Goal: Task Accomplishment & Management: Manage account settings

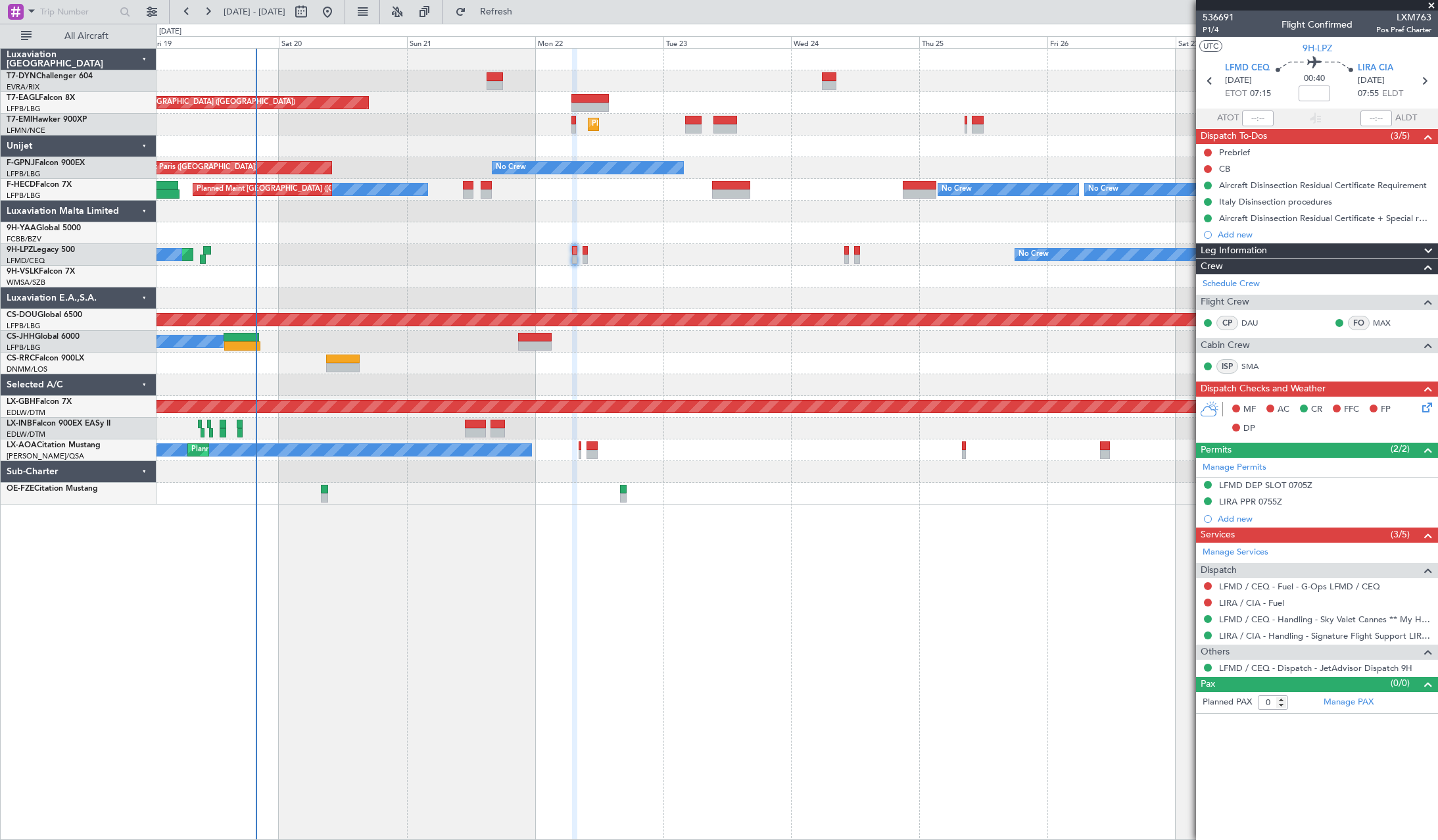
drag, startPoint x: 1429, startPoint y: 2, endPoint x: 1416, endPoint y: 12, distance: 16.4
click at [1429, 2] on span at bounding box center [1432, 6] width 13 height 12
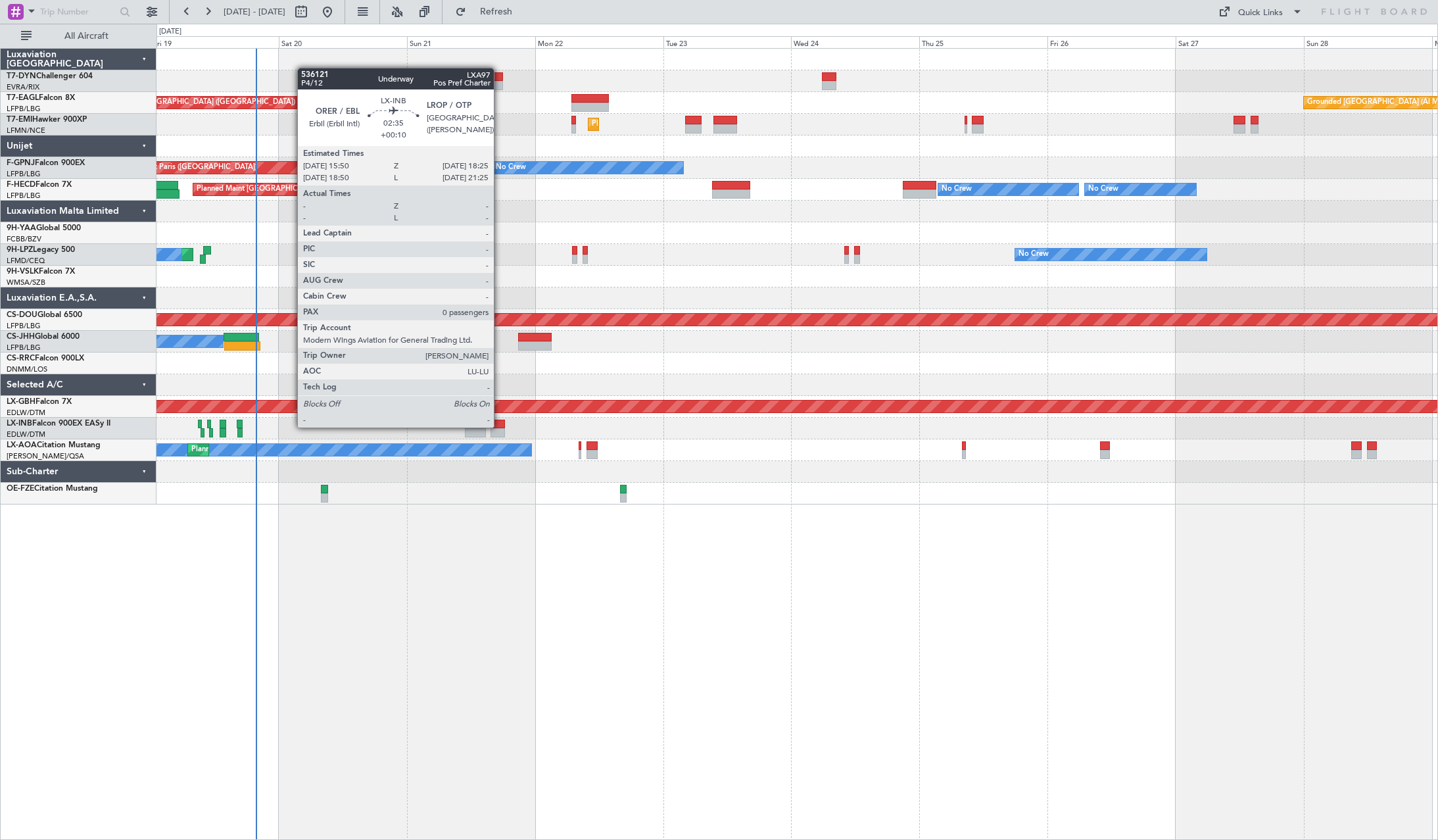
click at [500, 426] on div at bounding box center [497, 423] width 14 height 9
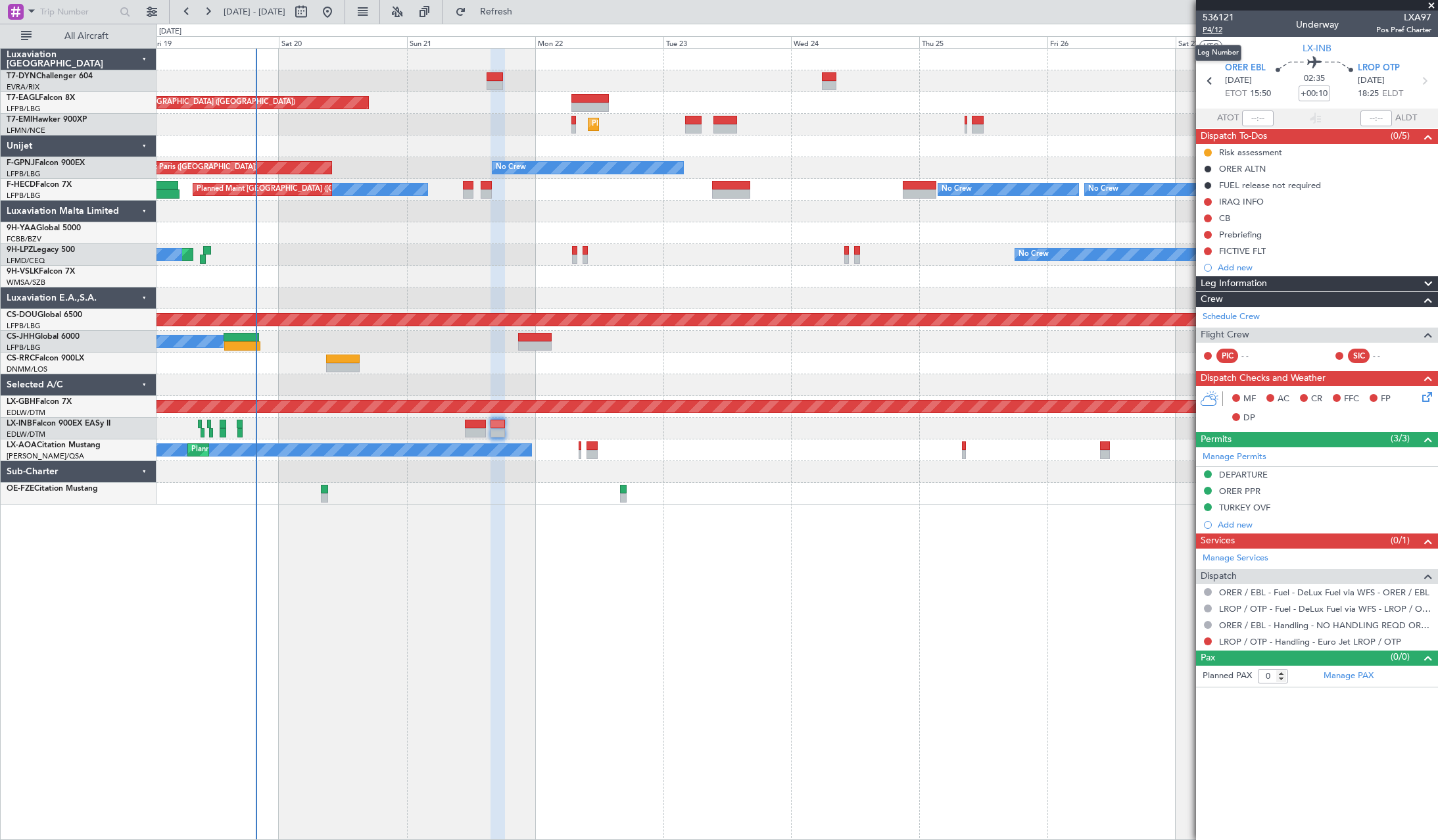
click at [1223, 28] on span "P4/12" at bounding box center [1218, 30] width 32 height 11
click at [1210, 27] on span "P4/12" at bounding box center [1218, 30] width 32 height 11
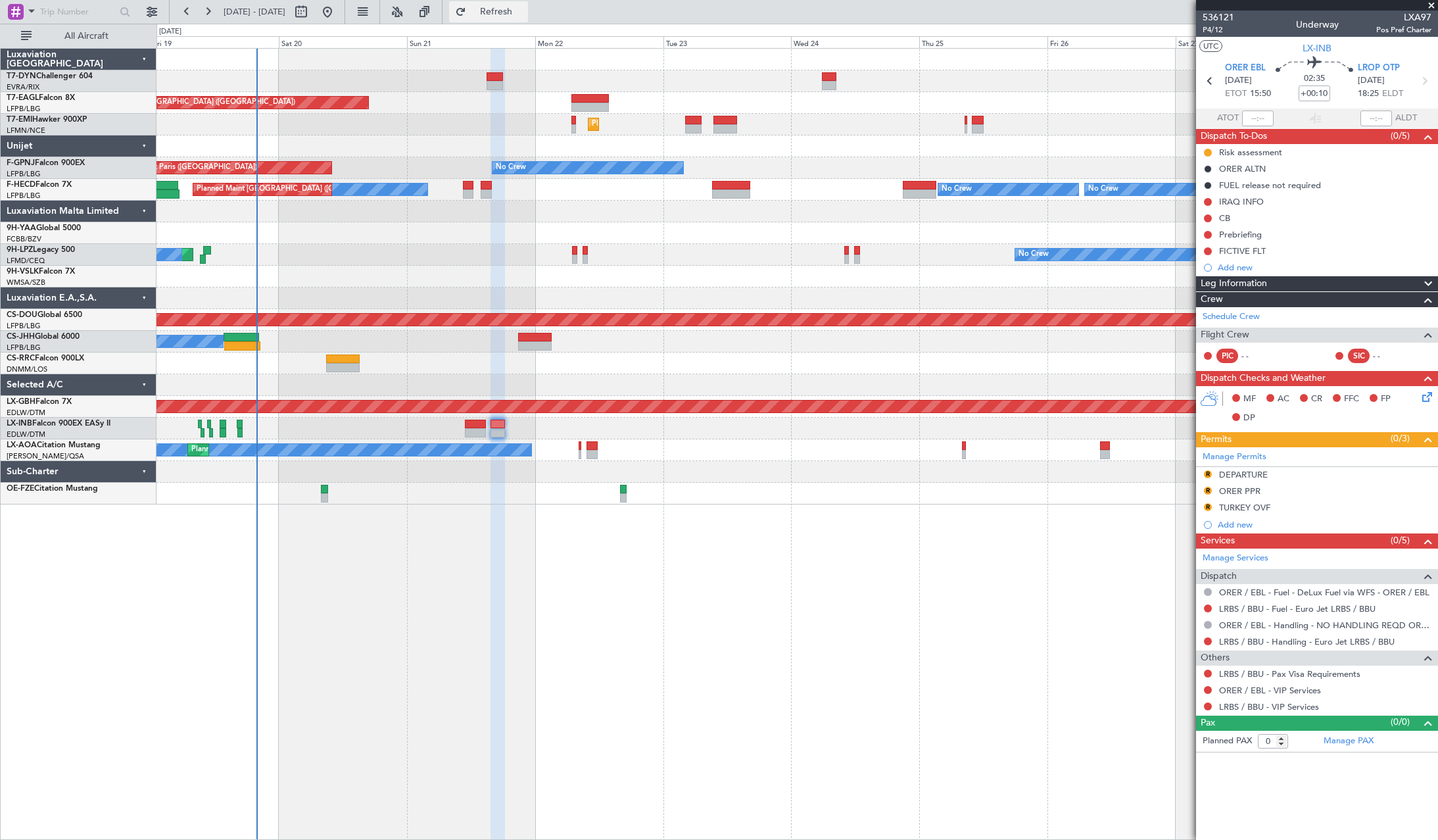
click at [524, 9] on span "Refresh" at bounding box center [496, 11] width 55 height 9
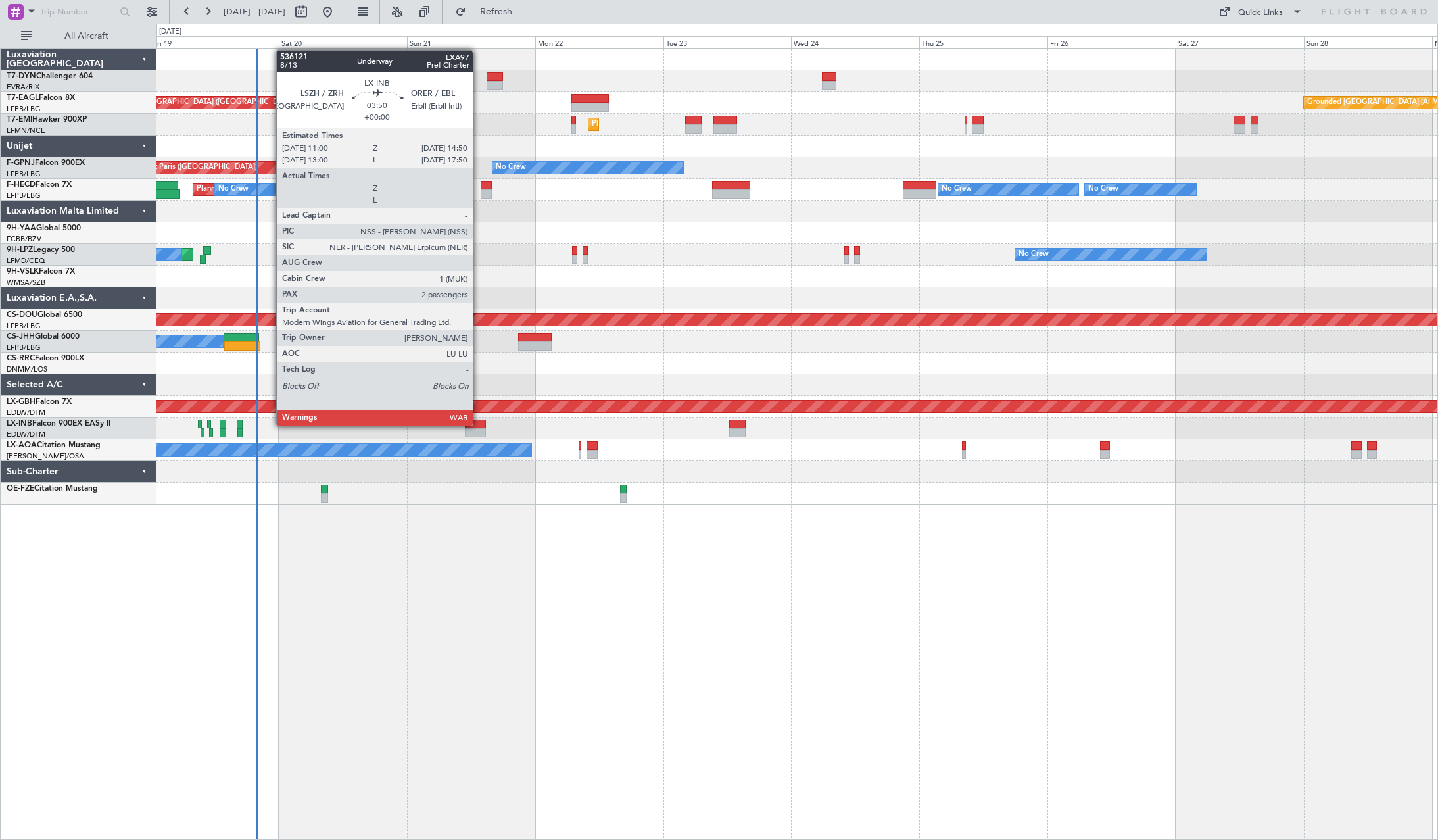
click at [479, 424] on div at bounding box center [475, 423] width 21 height 9
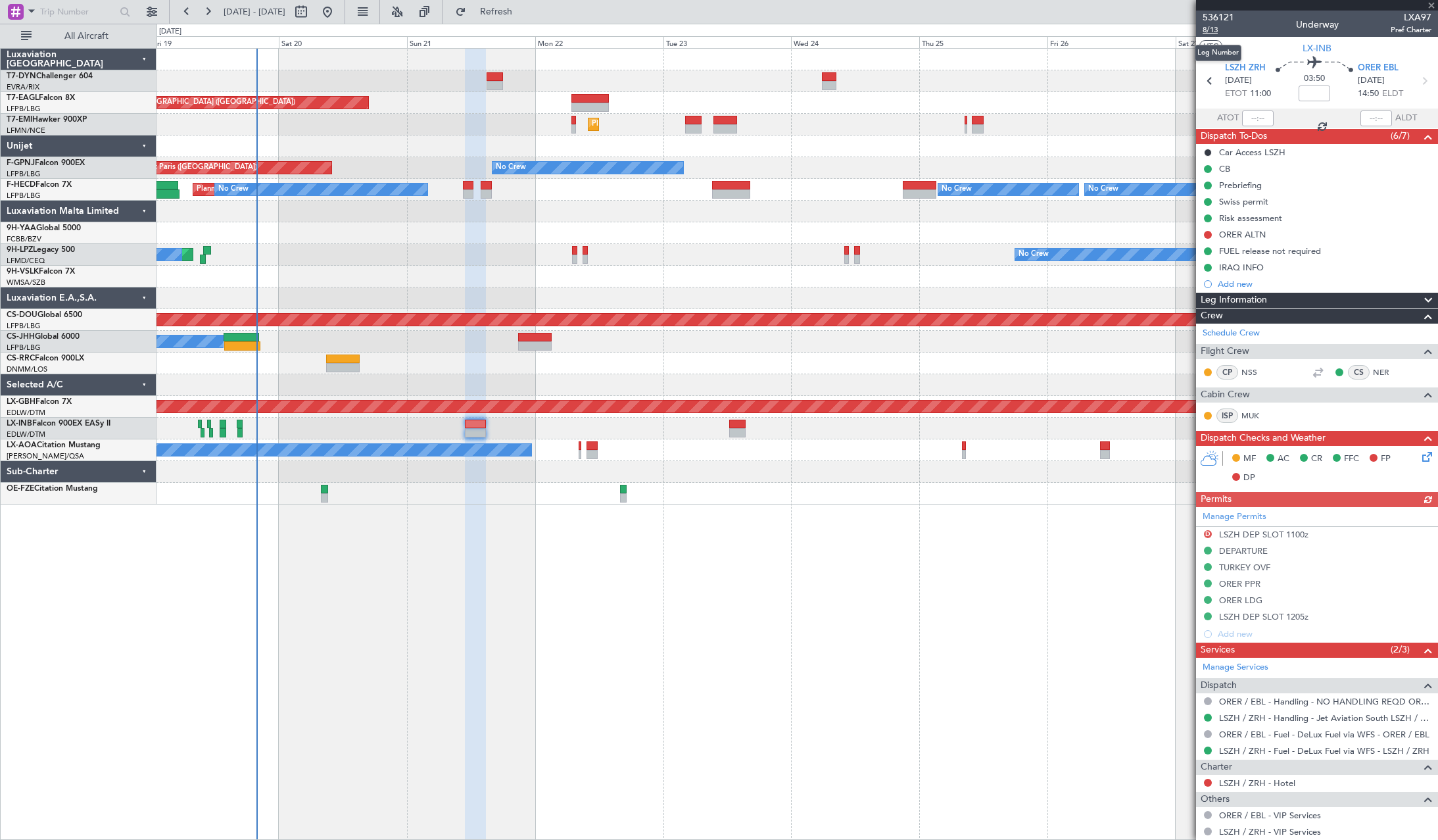
click at [1209, 29] on span "8/13" at bounding box center [1218, 30] width 32 height 11
click at [520, 15] on span "Refresh" at bounding box center [496, 11] width 55 height 9
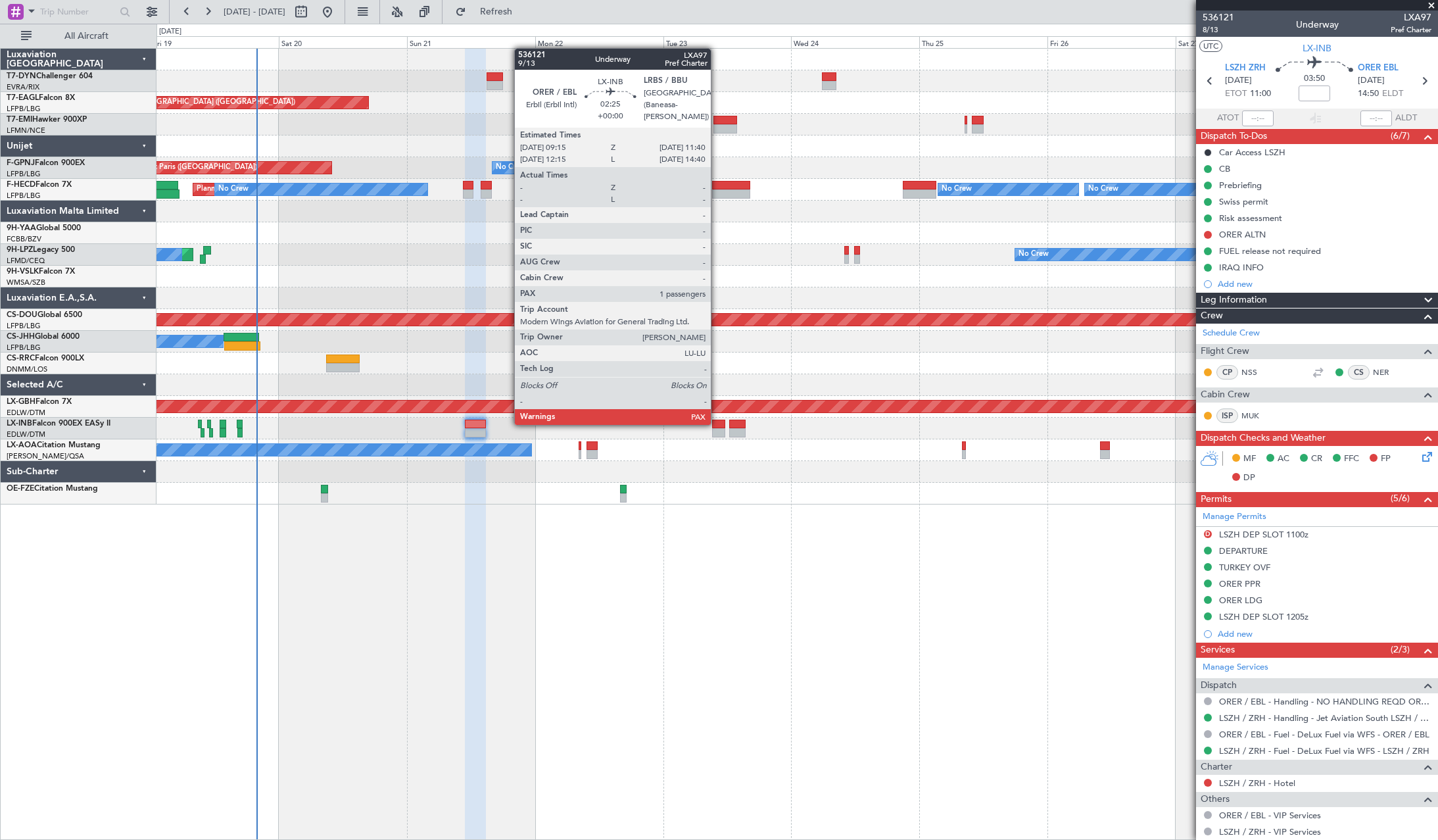
click at [717, 423] on div at bounding box center [719, 423] width 13 height 9
type input "1"
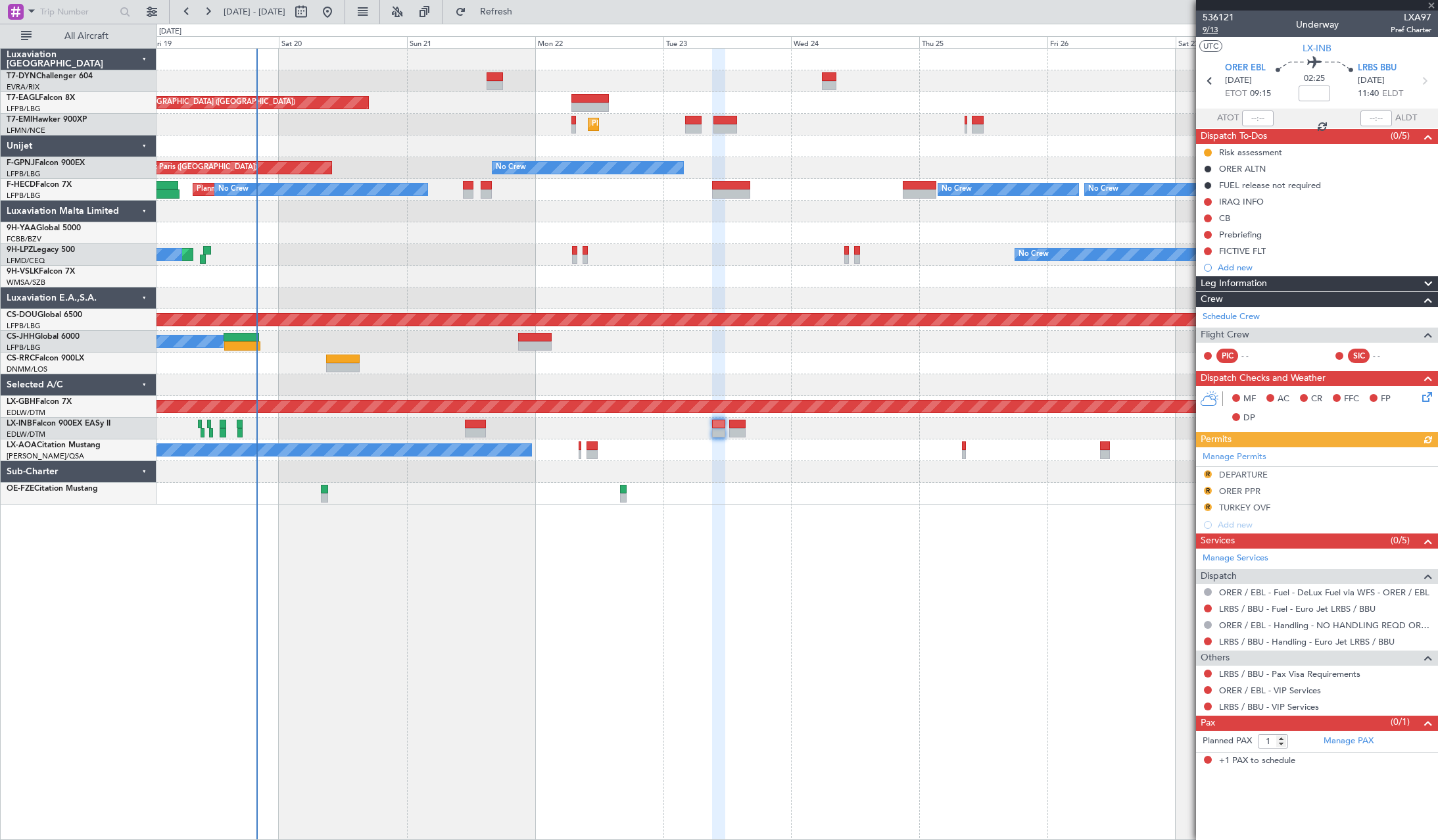
click at [1219, 25] on span "9/13" at bounding box center [1218, 30] width 32 height 11
click at [528, 19] on button "Refresh" at bounding box center [488, 12] width 79 height 21
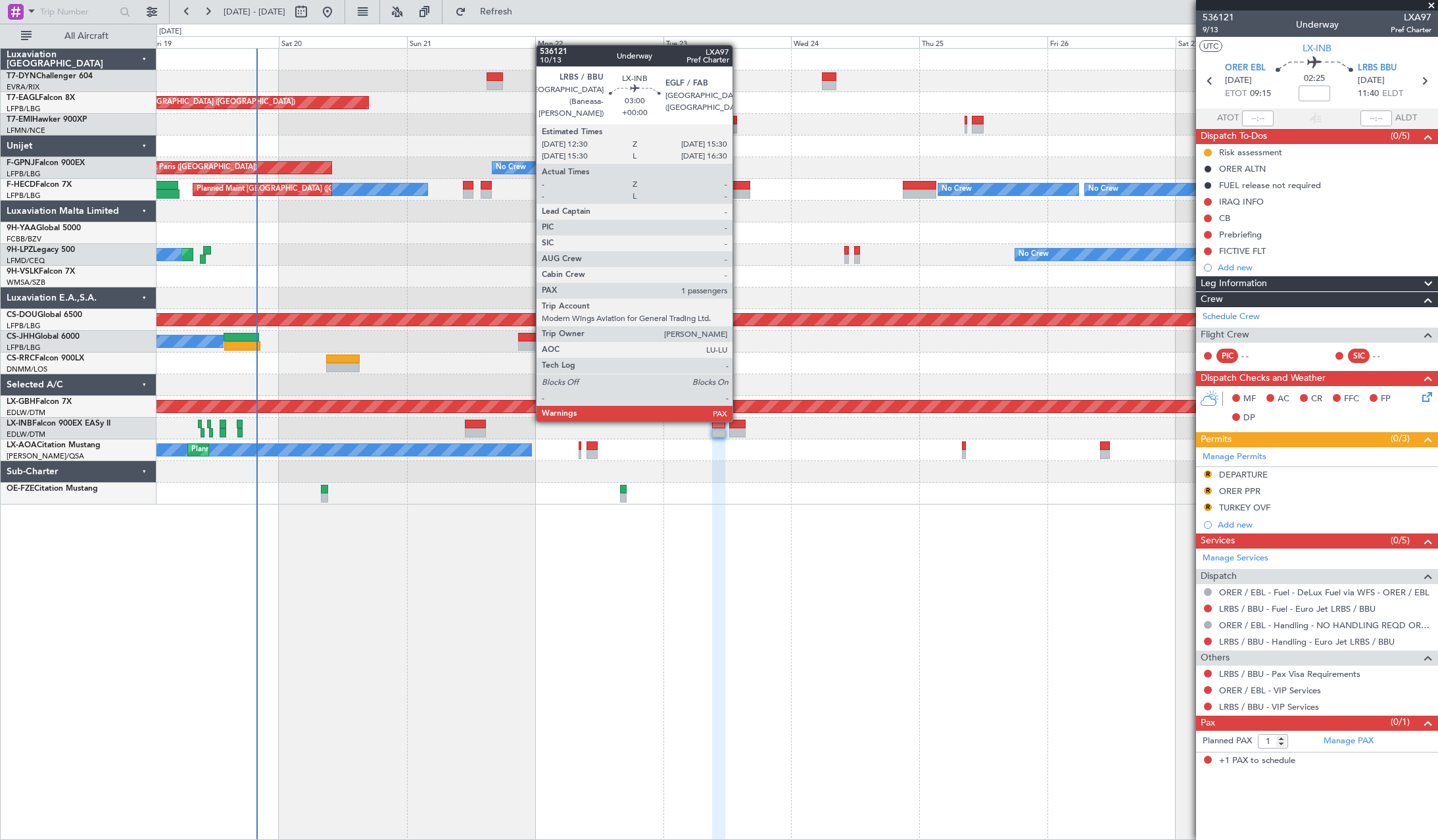
click at [738, 420] on div at bounding box center [738, 423] width 16 height 9
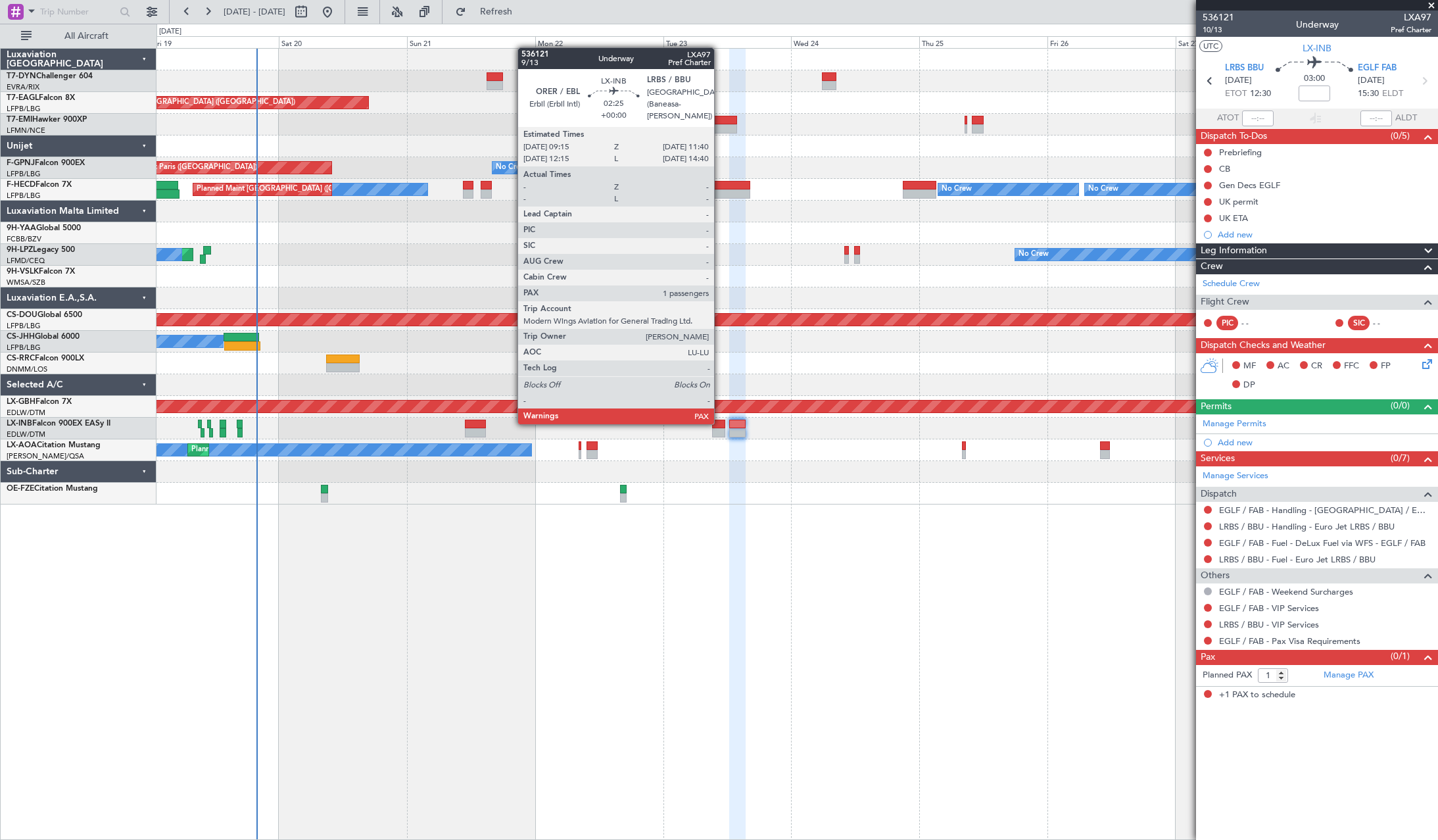
click at [720, 422] on div at bounding box center [719, 423] width 13 height 9
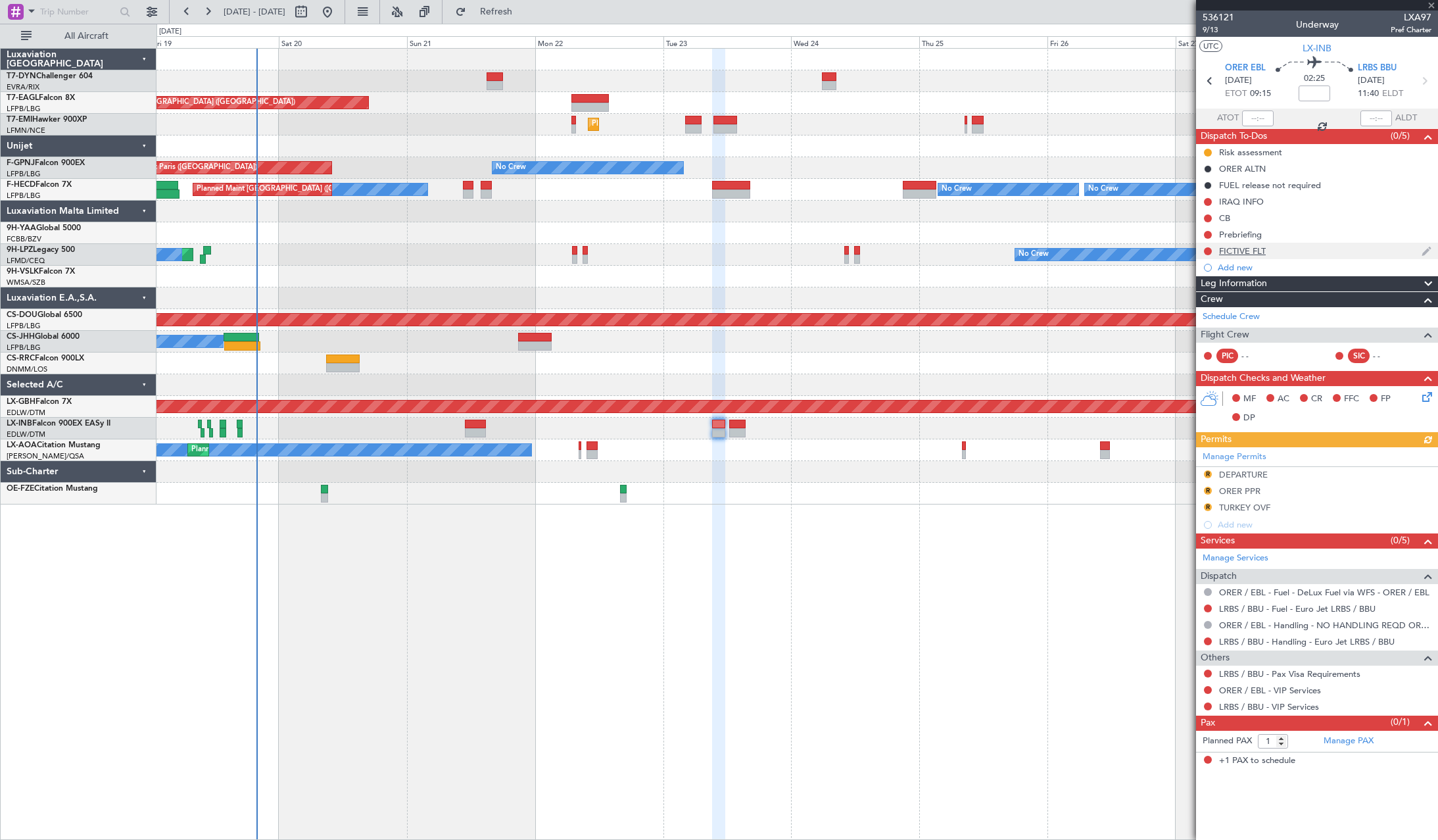
click at [1284, 245] on div "FICTIVE FLT" at bounding box center [1317, 251] width 242 height 16
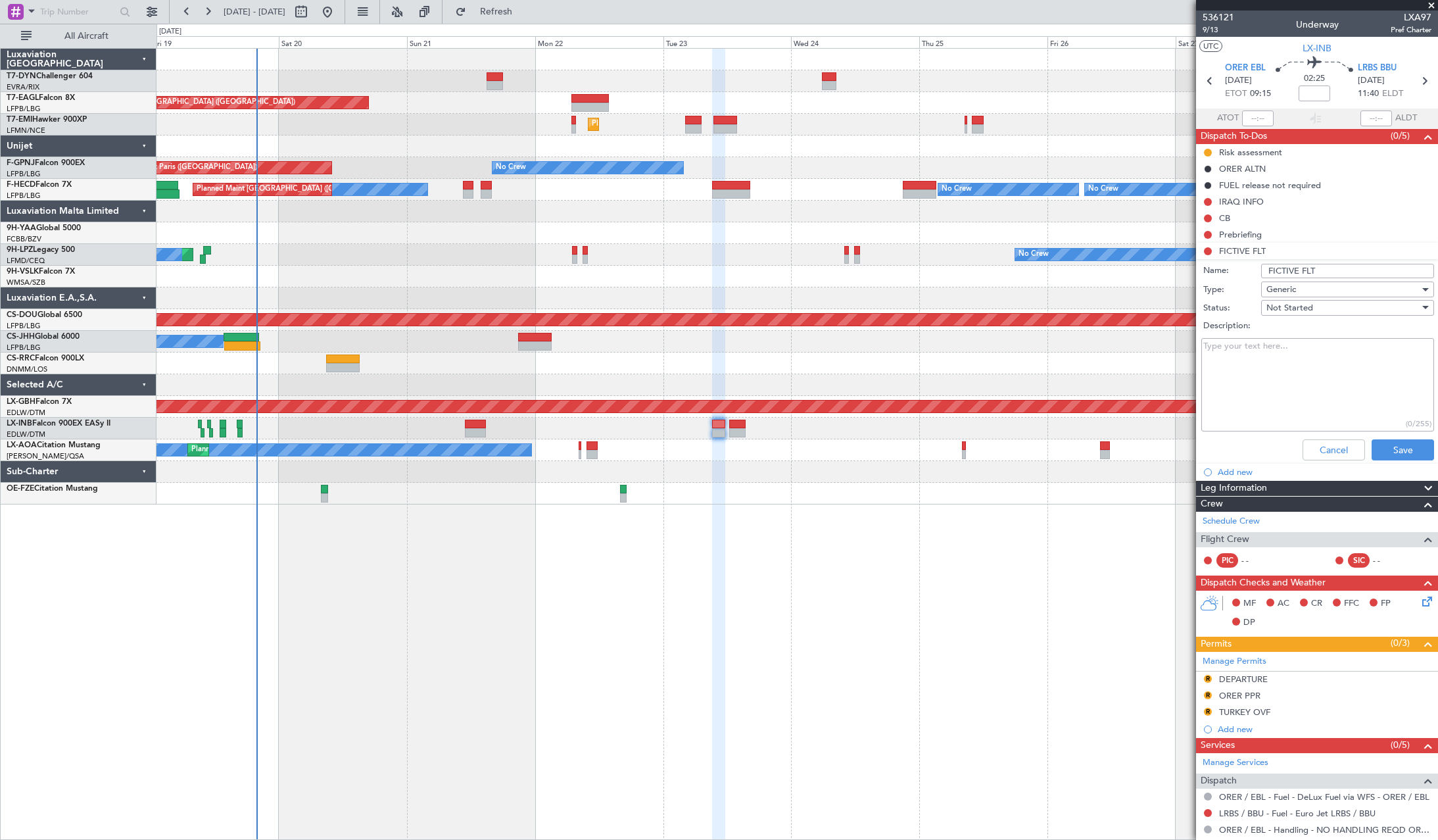
drag, startPoint x: 1328, startPoint y: 268, endPoint x: 1219, endPoint y: 275, distance: 109.2
click at [1219, 275] on div "Name: FICTIVE FLT" at bounding box center [1317, 271] width 255 height 19
type input "."
click at [1394, 458] on button "Save" at bounding box center [1402, 450] width 63 height 21
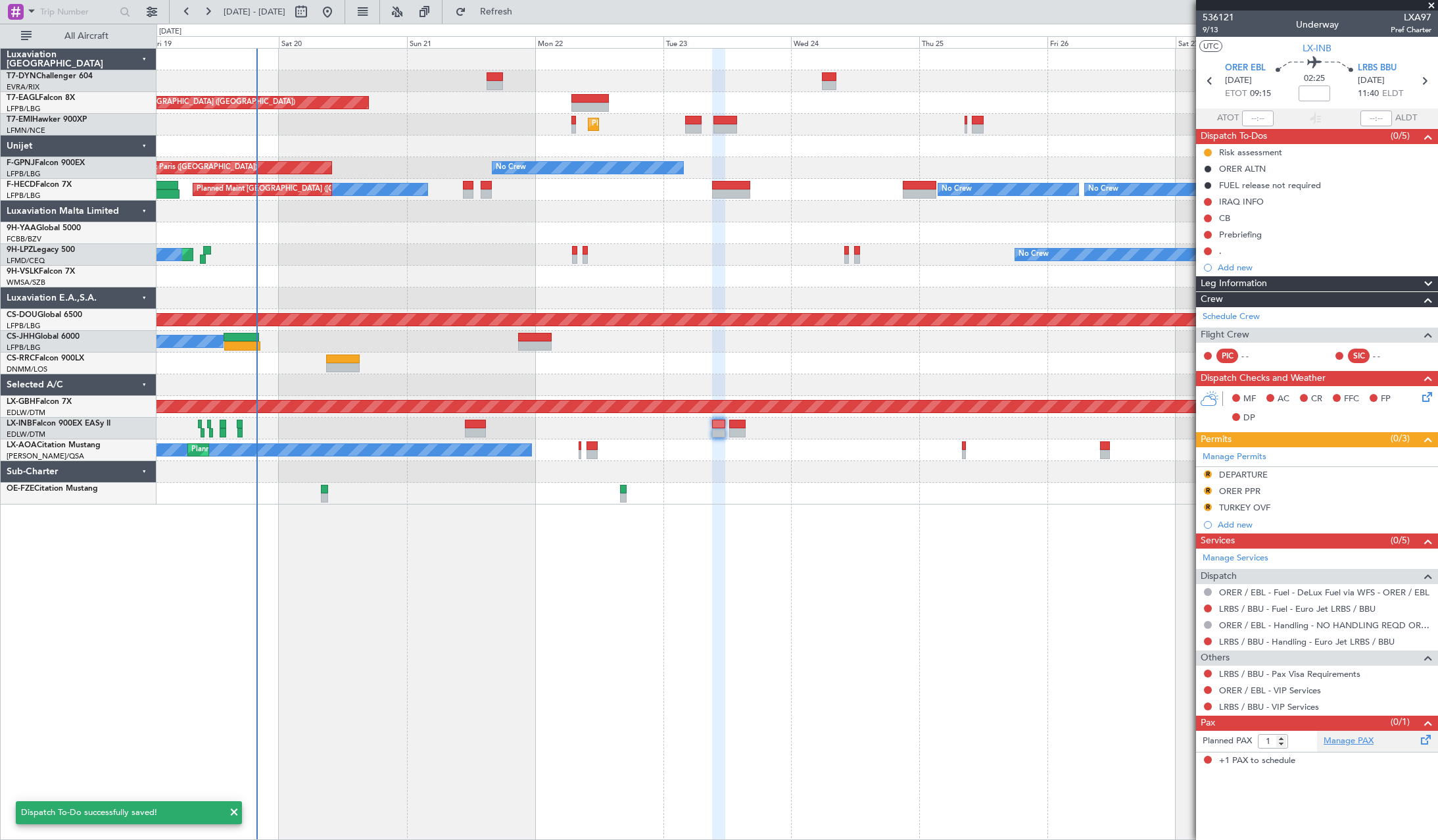
click at [1365, 743] on link "Manage PAX" at bounding box center [1349, 741] width 50 height 13
click at [528, 5] on button "Refresh" at bounding box center [488, 12] width 79 height 21
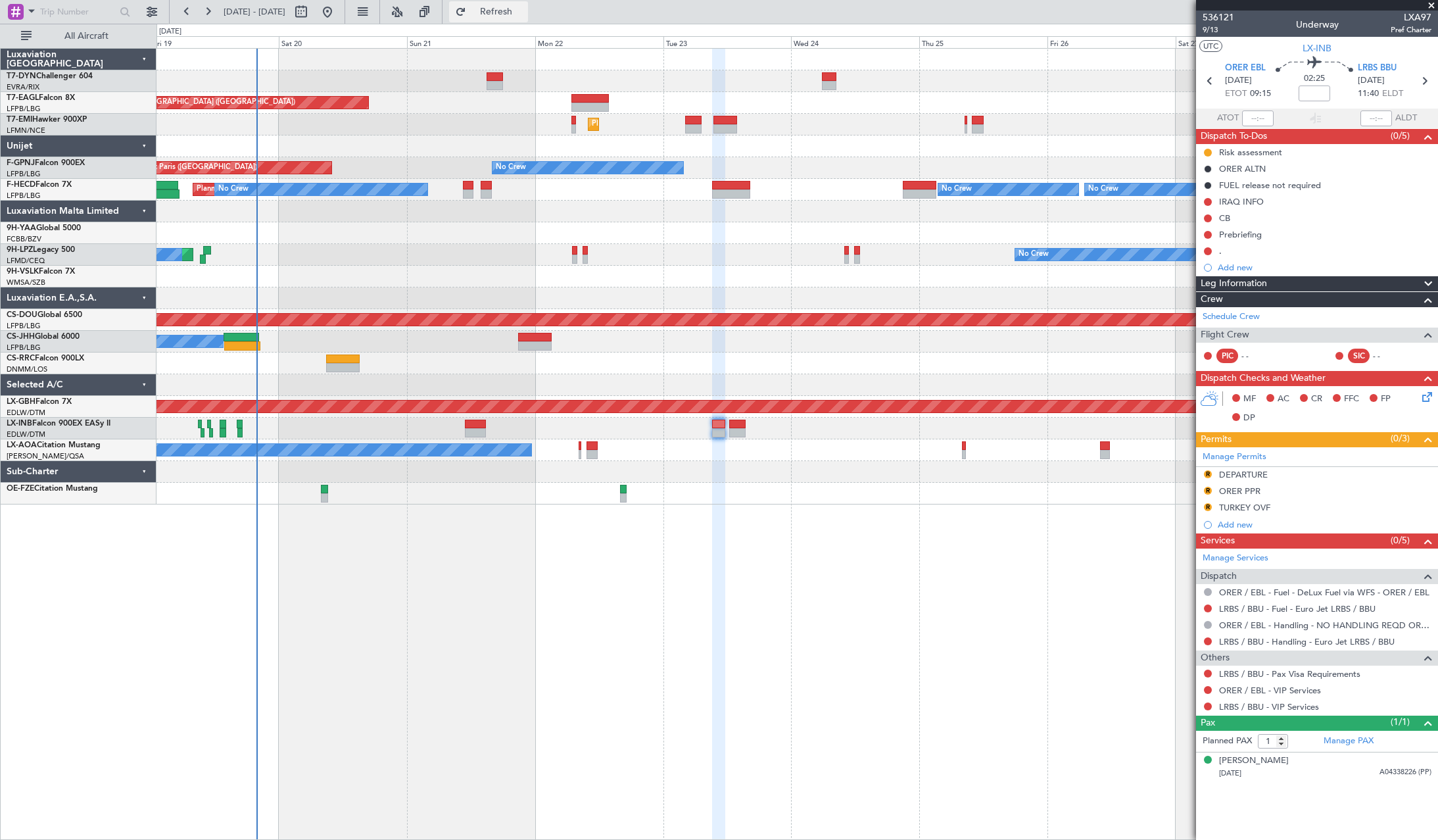
click at [524, 7] on span "Refresh" at bounding box center [496, 11] width 55 height 9
click at [528, 21] on button "Refresh" at bounding box center [488, 12] width 79 height 21
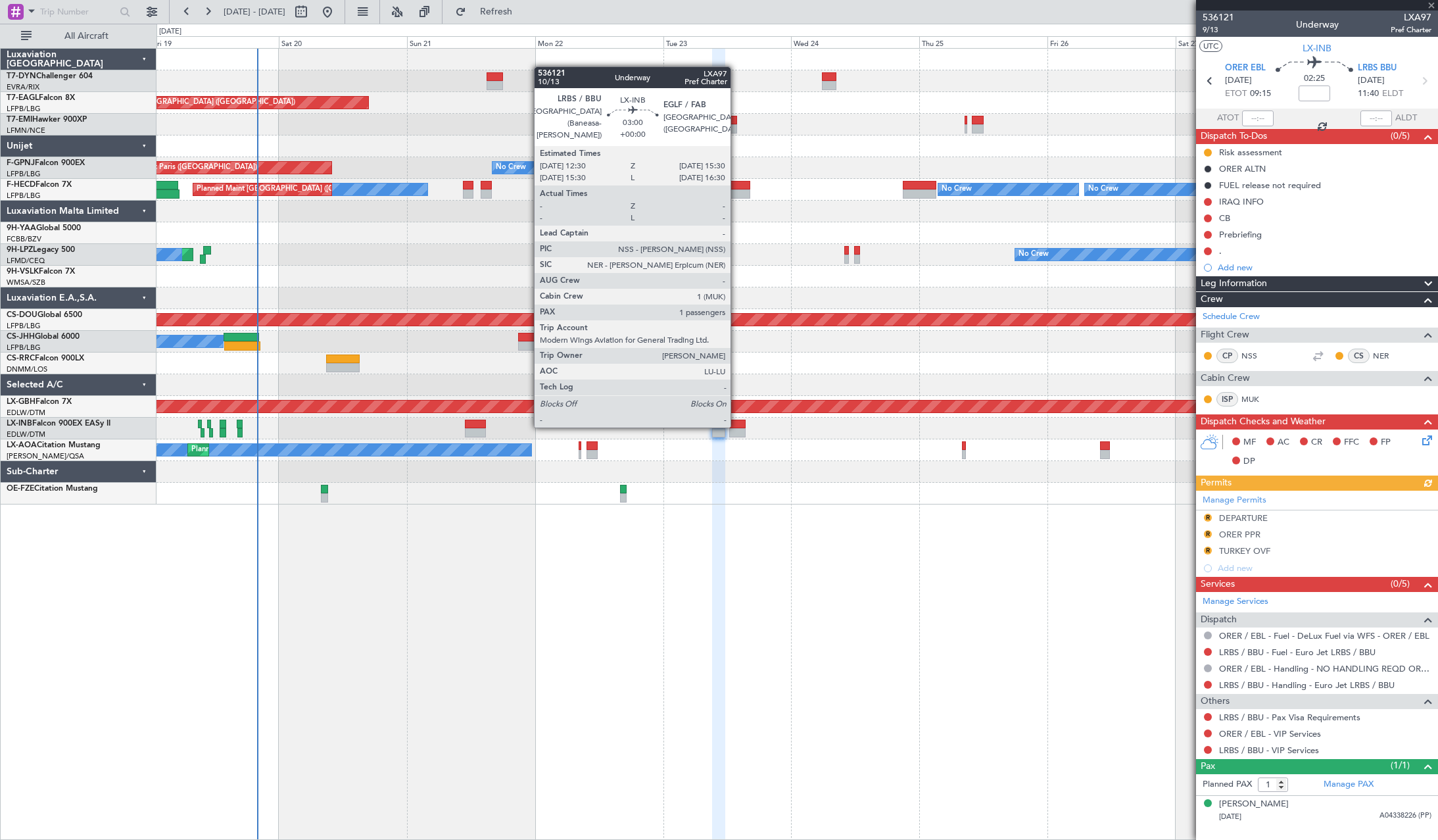
click at [737, 426] on div at bounding box center [738, 423] width 16 height 9
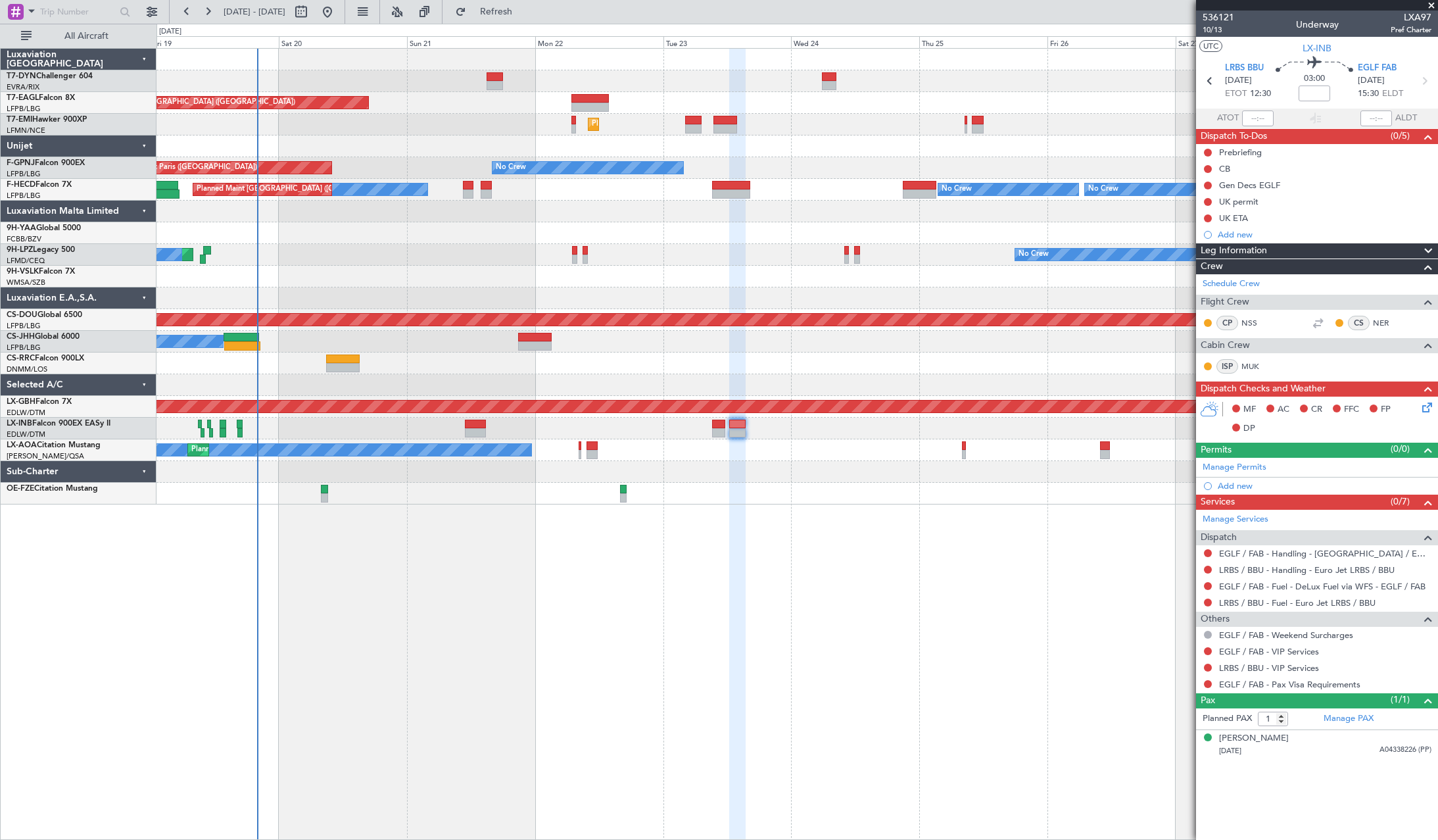
click at [1430, 405] on icon at bounding box center [1425, 405] width 11 height 11
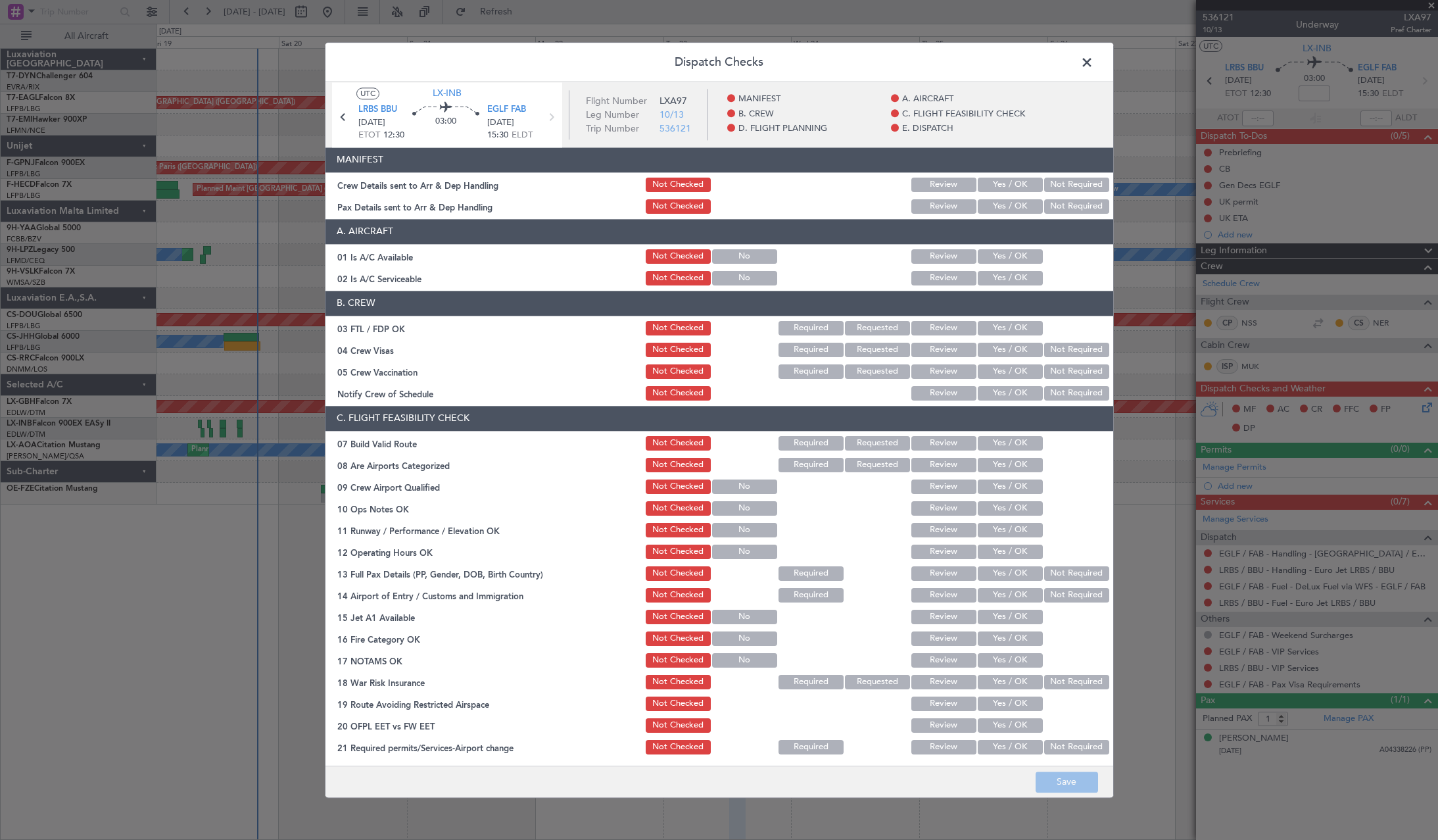
click at [1094, 60] on span at bounding box center [1094, 66] width 0 height 26
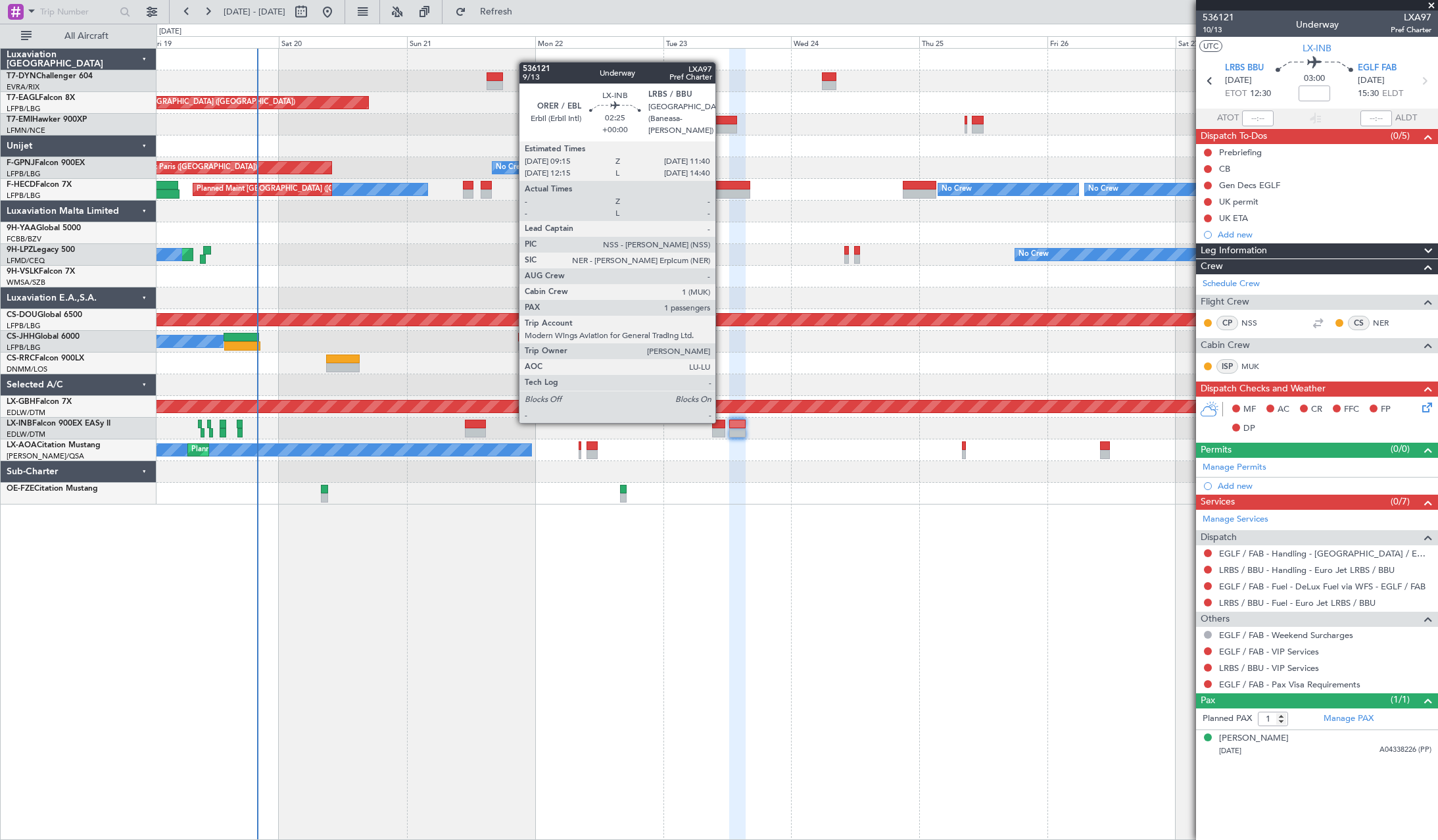
click at [721, 422] on div at bounding box center [719, 423] width 13 height 9
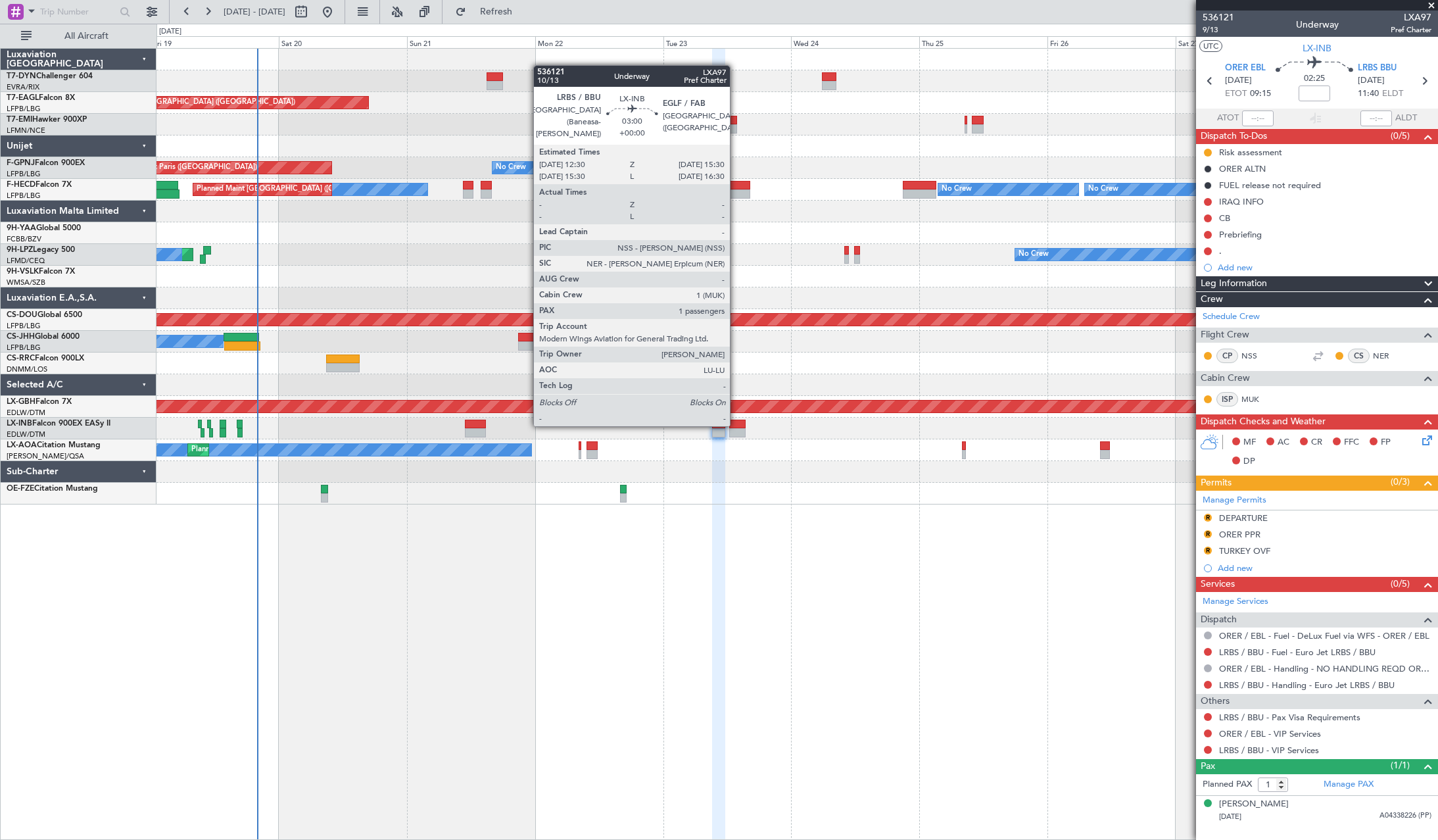
click at [736, 425] on div at bounding box center [738, 423] width 16 height 9
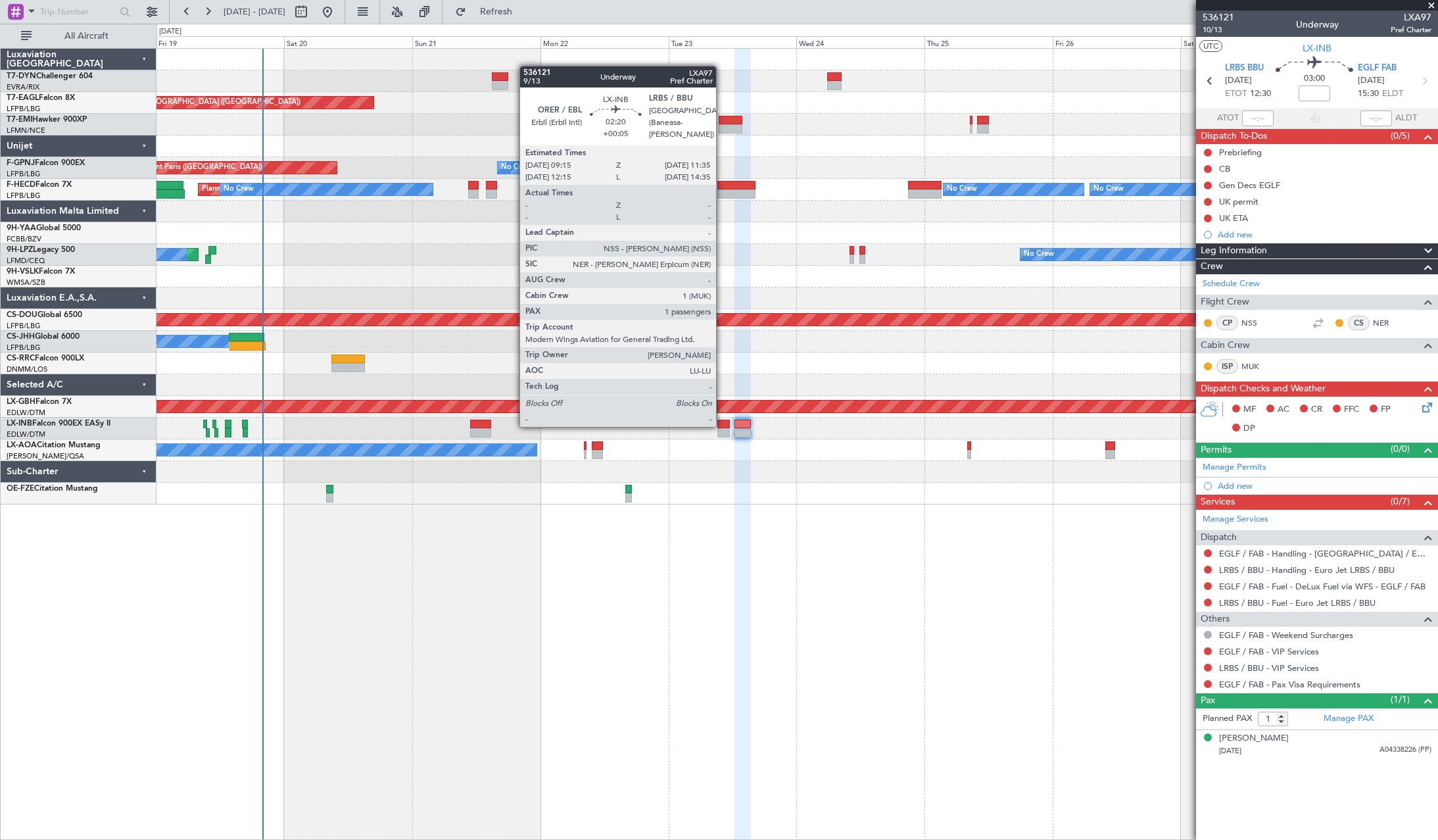
click at [722, 426] on div at bounding box center [723, 423] width 12 height 9
type input "+00:05"
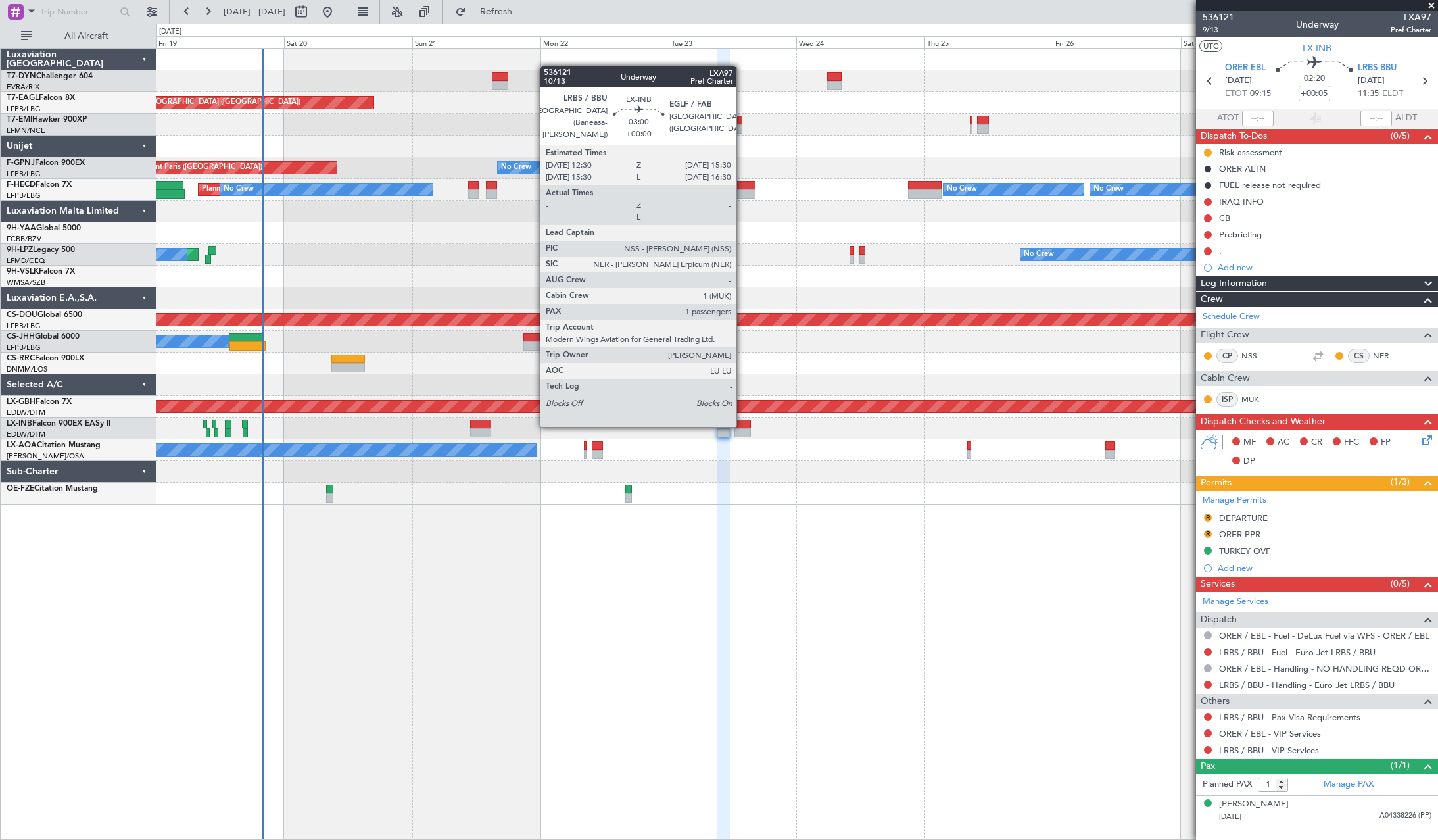
click at [743, 426] on div at bounding box center [743, 423] width 16 height 9
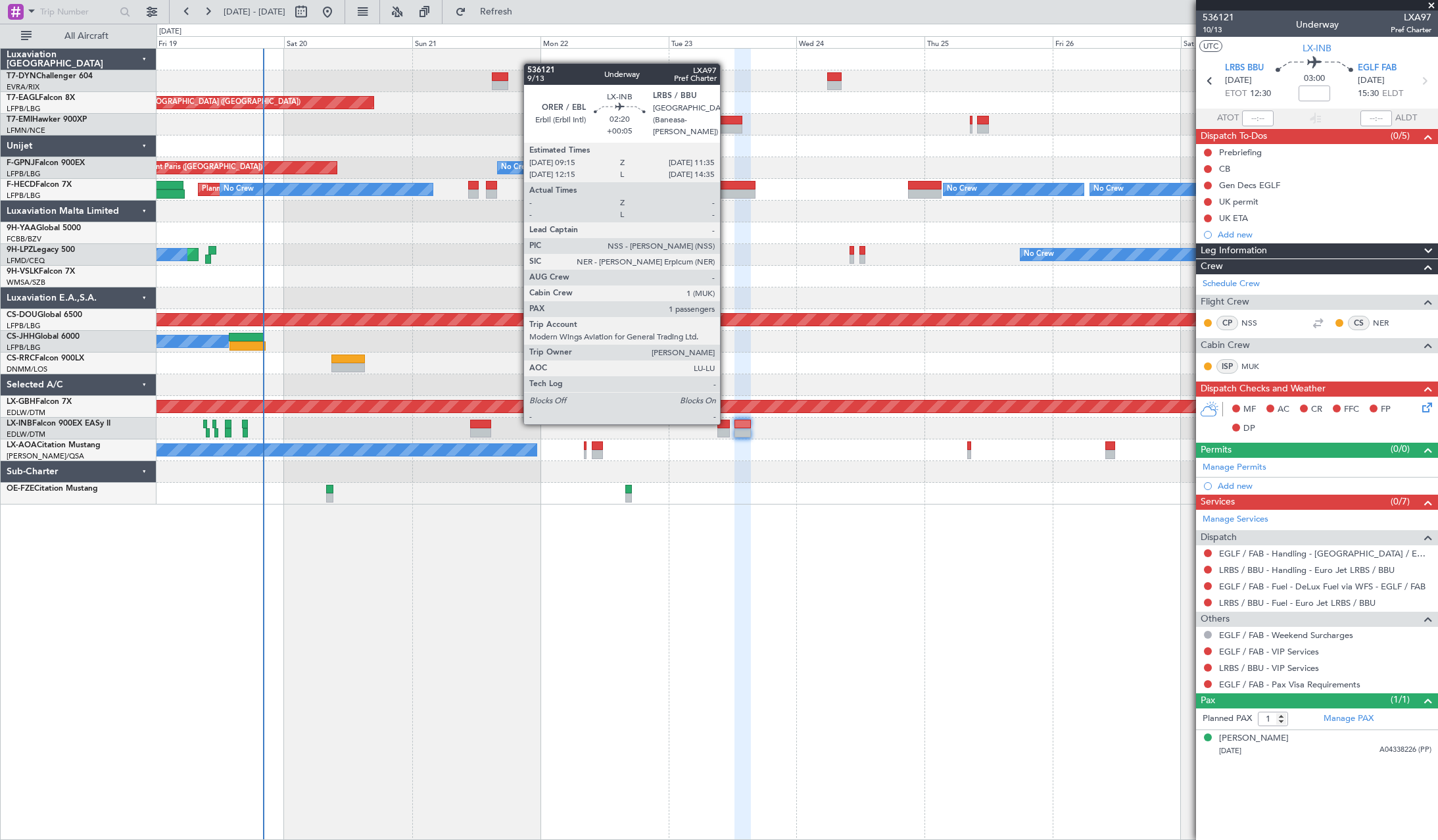
click at [726, 422] on div at bounding box center [723, 423] width 12 height 9
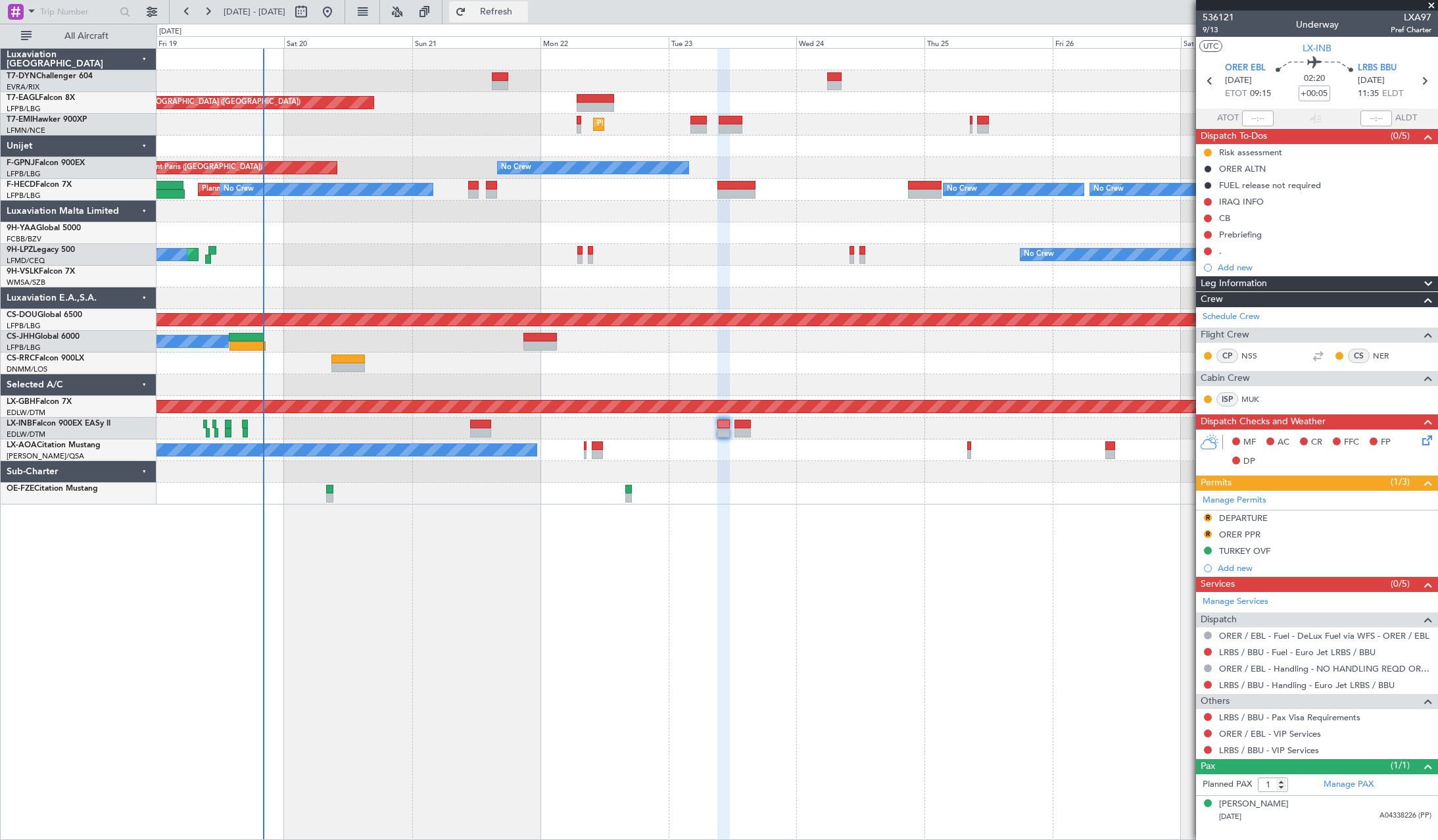
click at [524, 11] on span "Refresh" at bounding box center [496, 11] width 55 height 9
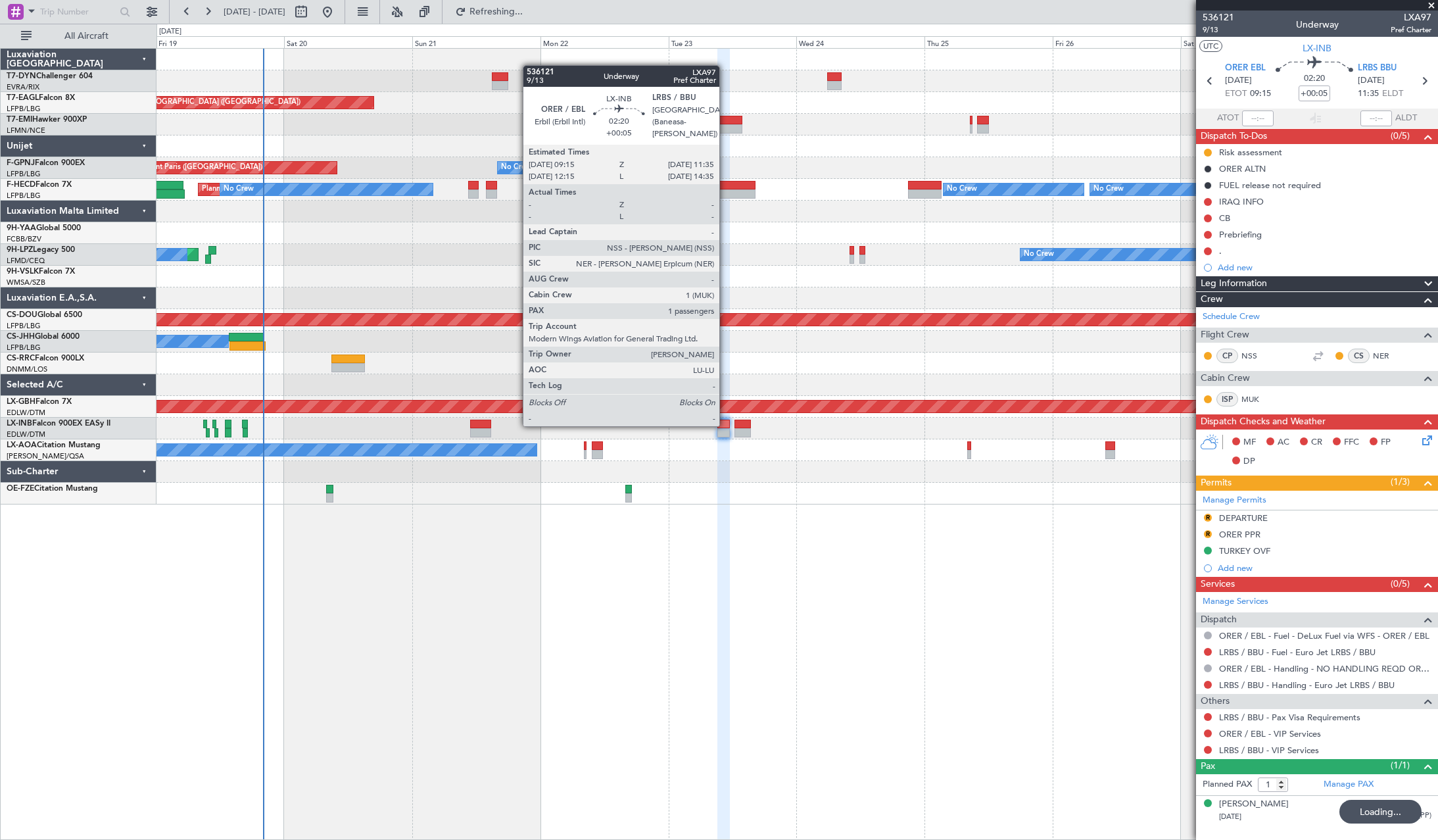
type input "+00:15"
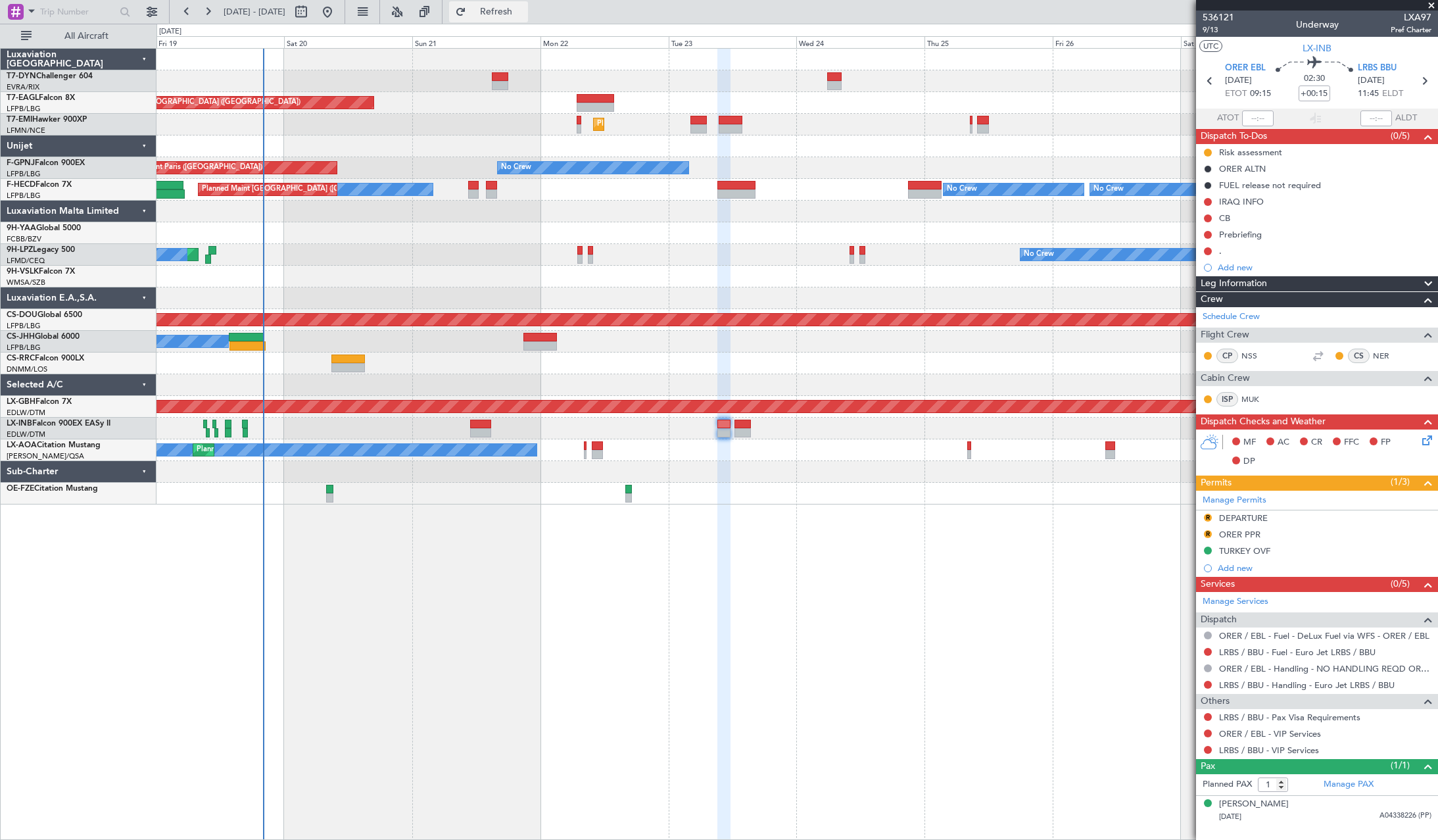
click at [524, 11] on span "Refresh" at bounding box center [496, 11] width 55 height 9
click at [524, 7] on span "Refresh" at bounding box center [496, 11] width 55 height 9
click at [528, 20] on button "Refresh" at bounding box center [488, 12] width 79 height 21
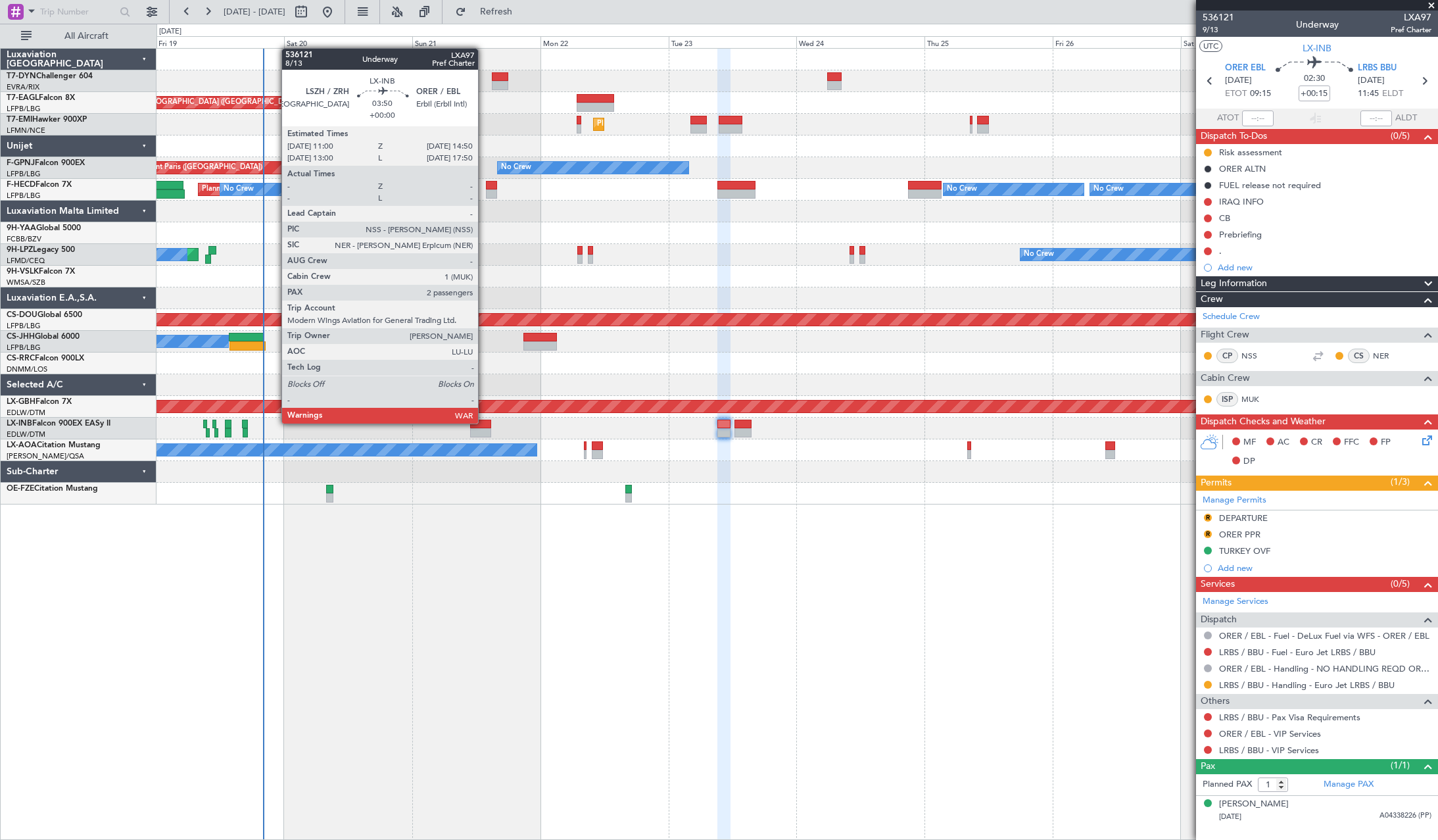
click at [484, 422] on div at bounding box center [481, 423] width 21 height 9
type input "2"
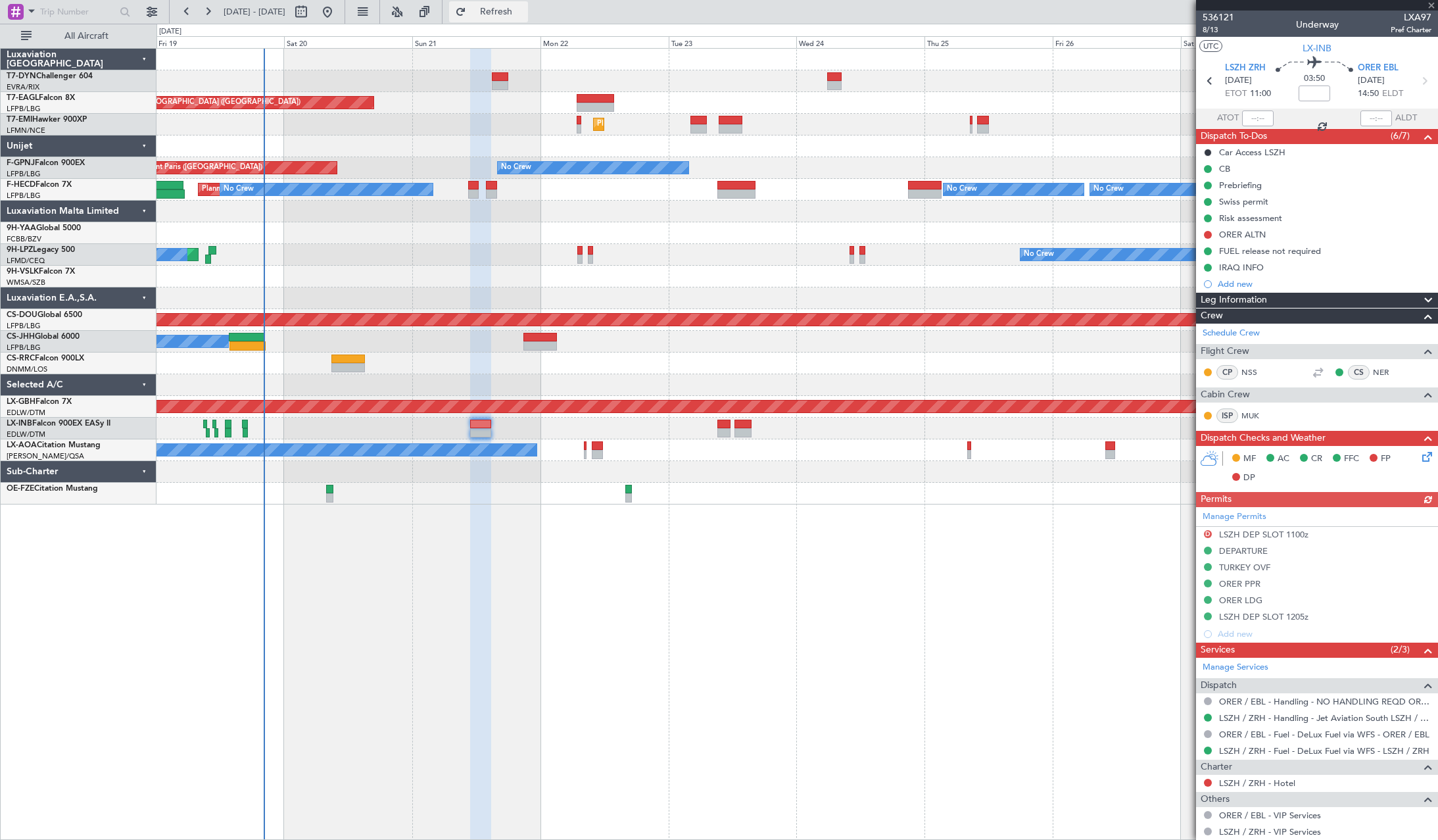
click at [518, 15] on span "Refresh" at bounding box center [496, 11] width 55 height 9
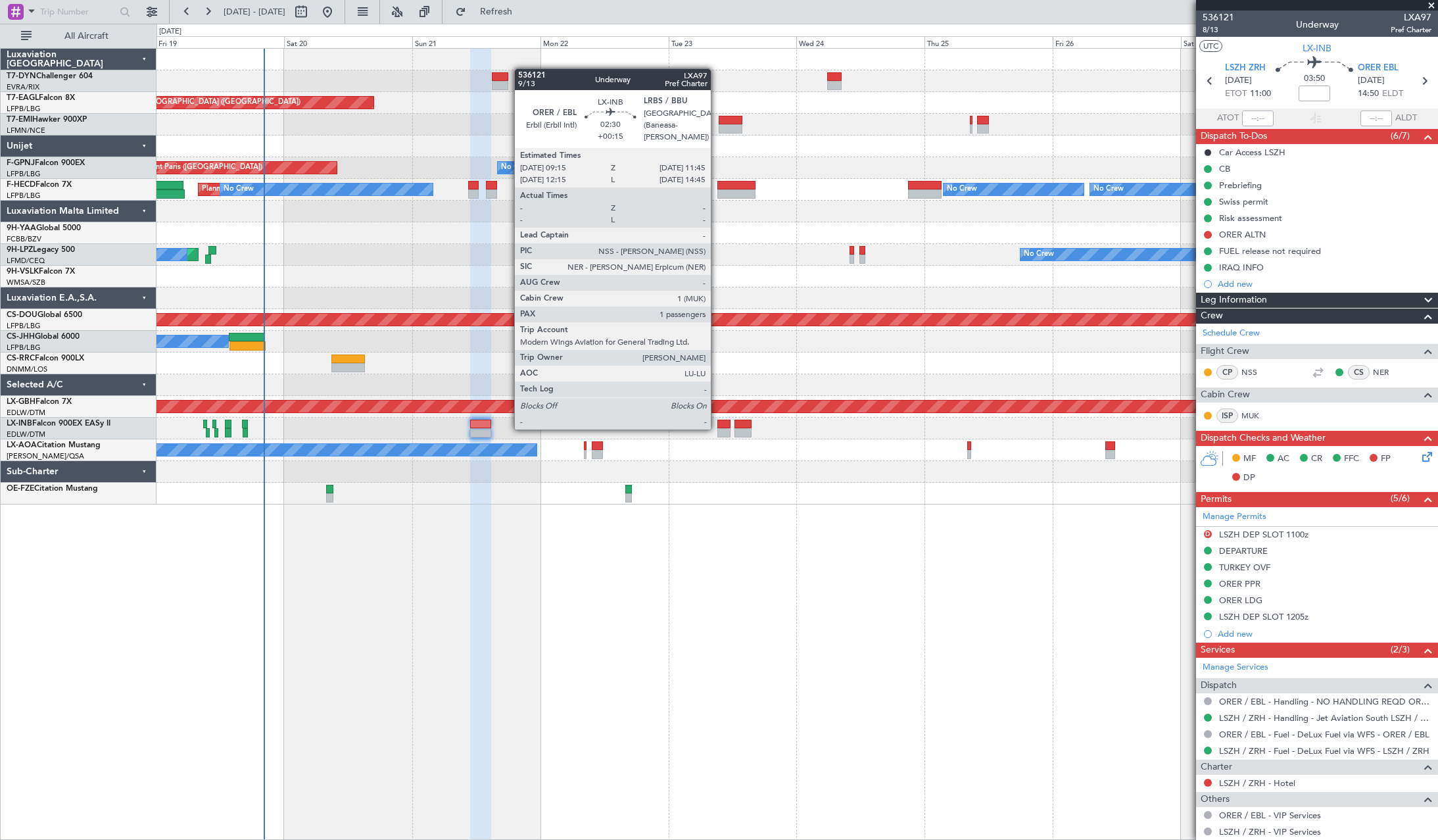
click at [717, 428] on div at bounding box center [724, 432] width 14 height 9
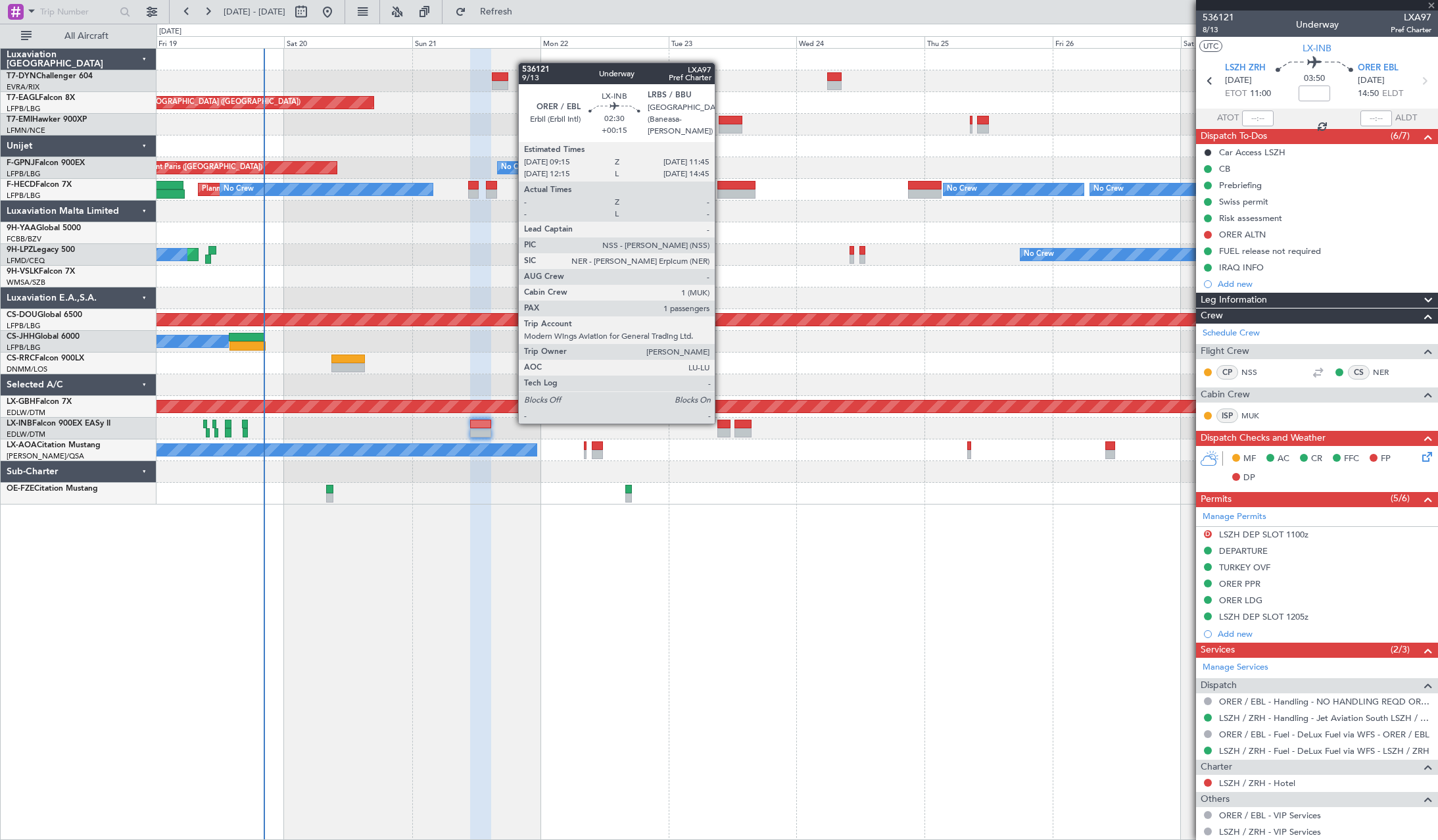
type input "+00:15"
type input "1"
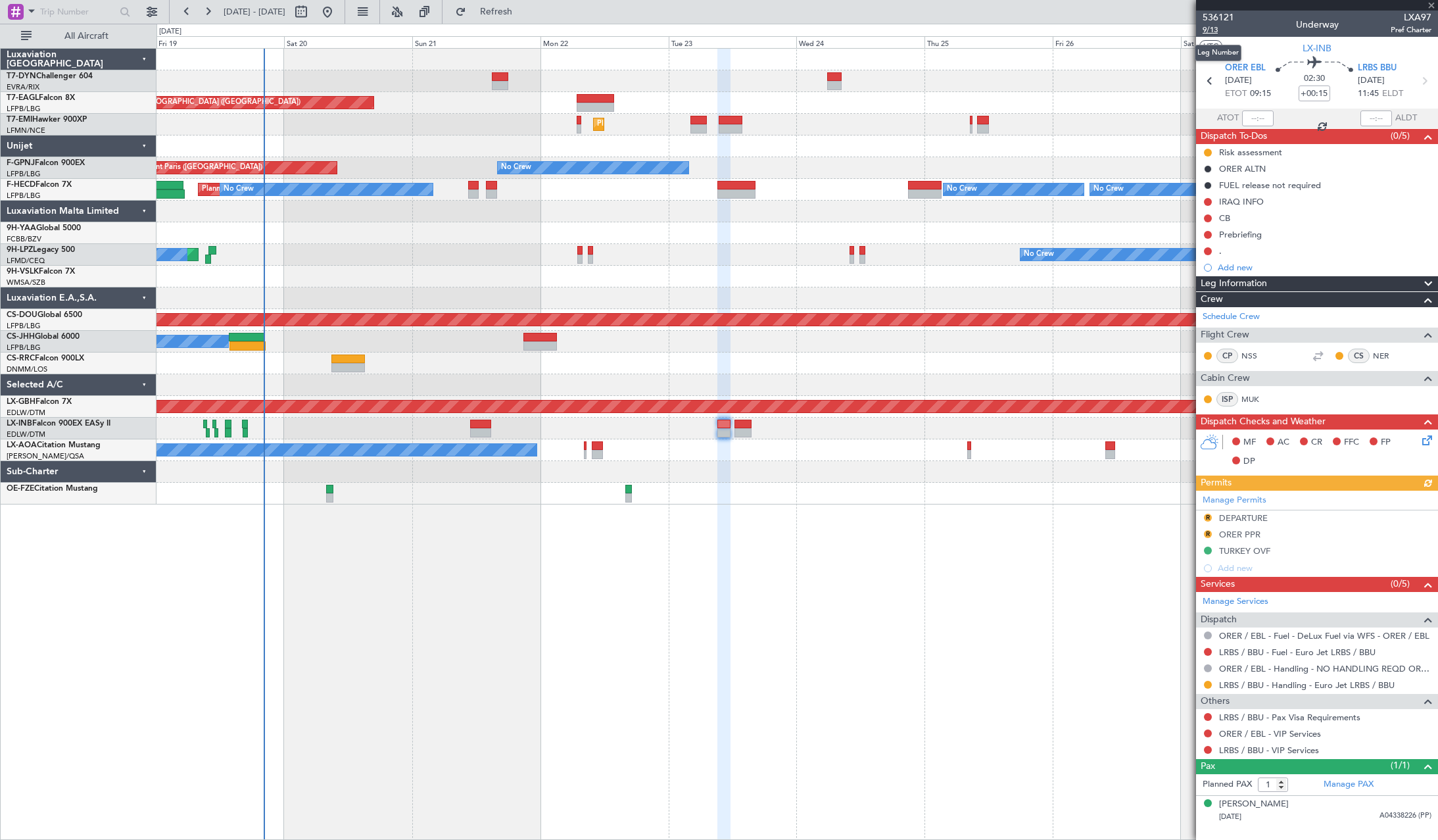
click at [1218, 29] on span "9/13" at bounding box center [1218, 30] width 32 height 11
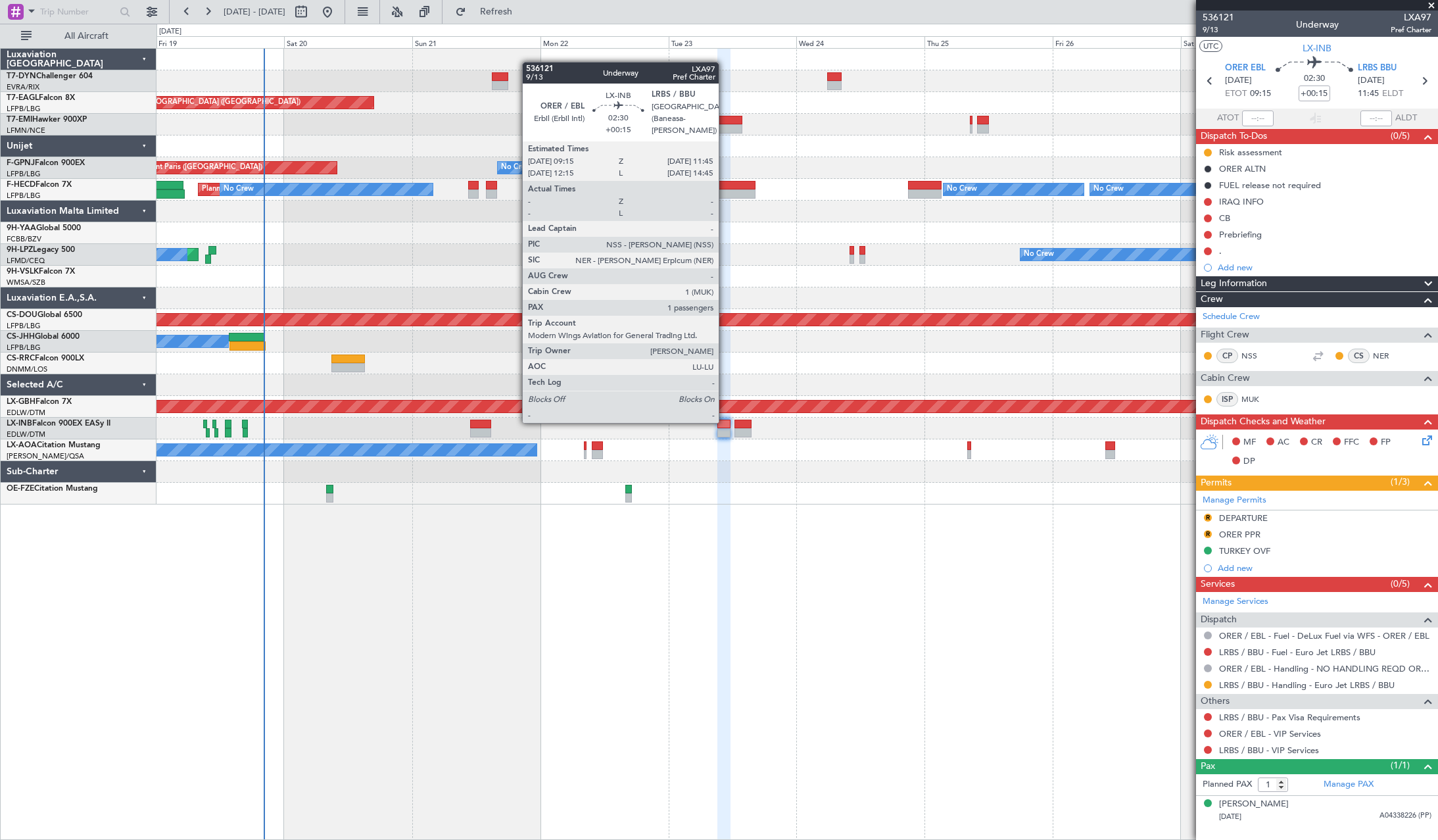
click at [725, 422] on div at bounding box center [724, 423] width 14 height 9
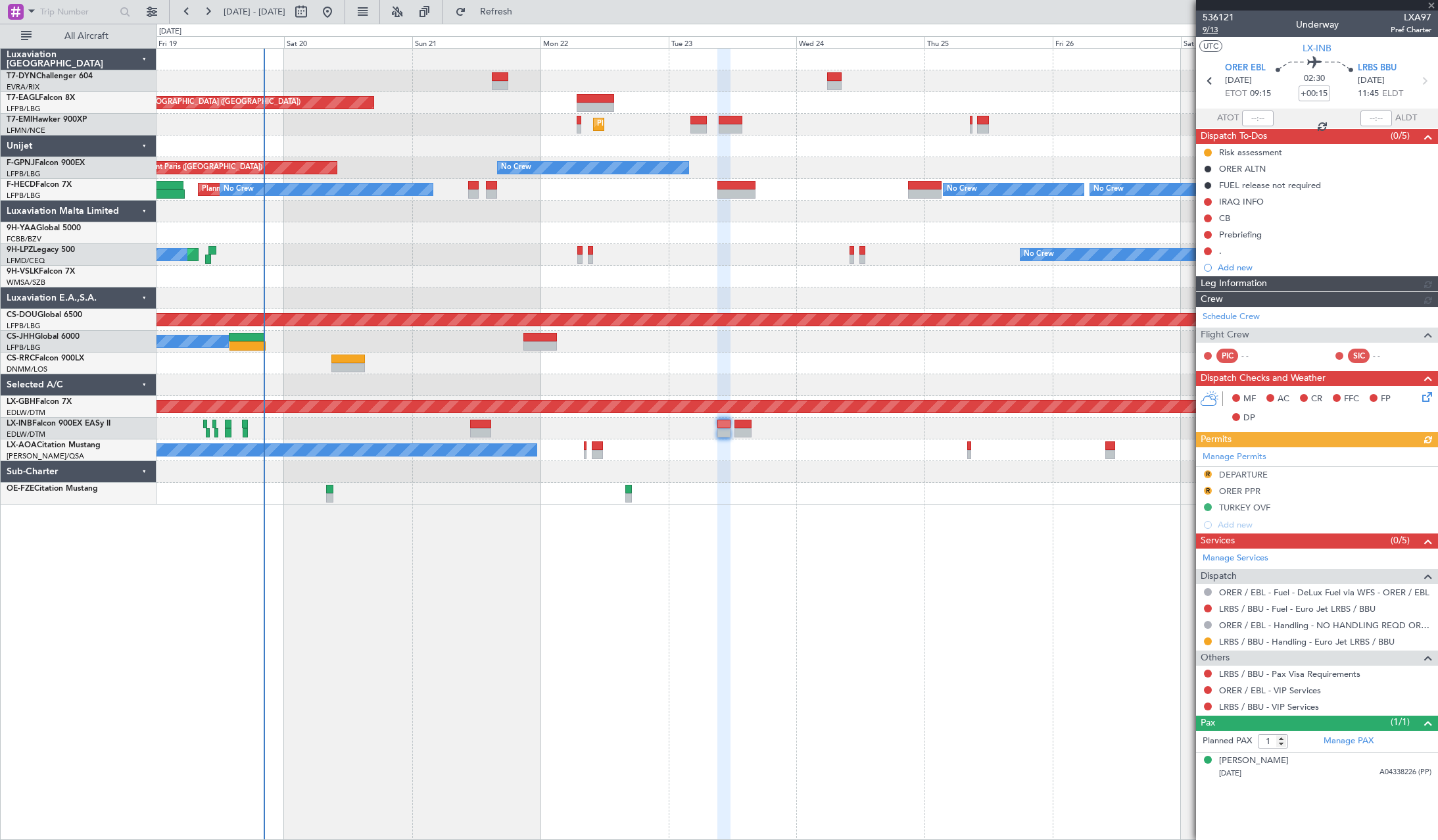
click at [1204, 29] on span "9/13" at bounding box center [1218, 30] width 32 height 11
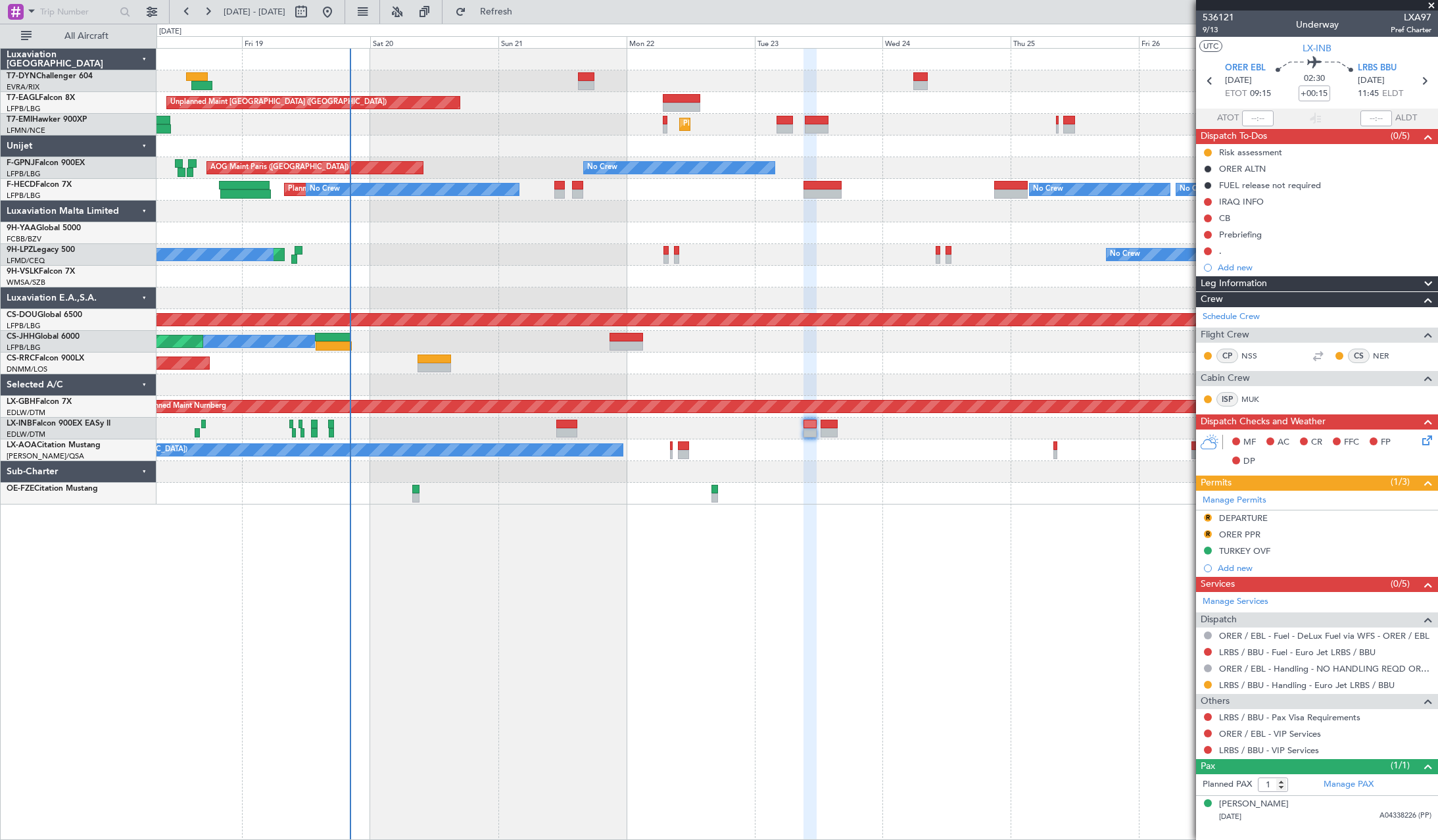
click at [498, 247] on div "Unplanned Maint [GEOGRAPHIC_DATA] (Riga Intl) Grounded [GEOGRAPHIC_DATA] (Al Ma…" at bounding box center [797, 276] width 1281 height 456
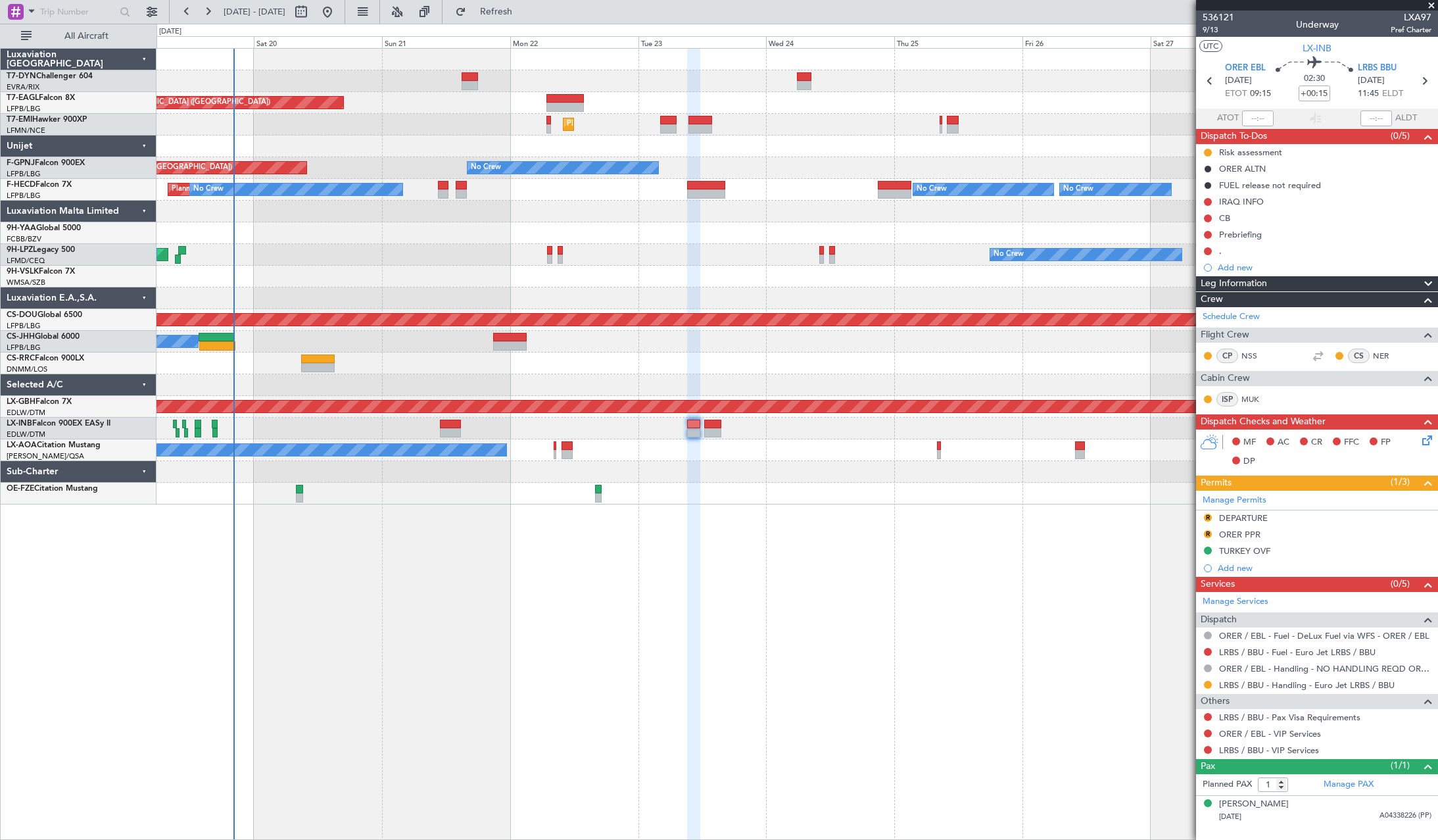
click at [737, 396] on div "Grounded [GEOGRAPHIC_DATA] (Al Maktoum Intl) Unplanned Maint [GEOGRAPHIC_DATA] …" at bounding box center [797, 276] width 1281 height 456
click at [524, 12] on span "Refresh" at bounding box center [496, 11] width 55 height 9
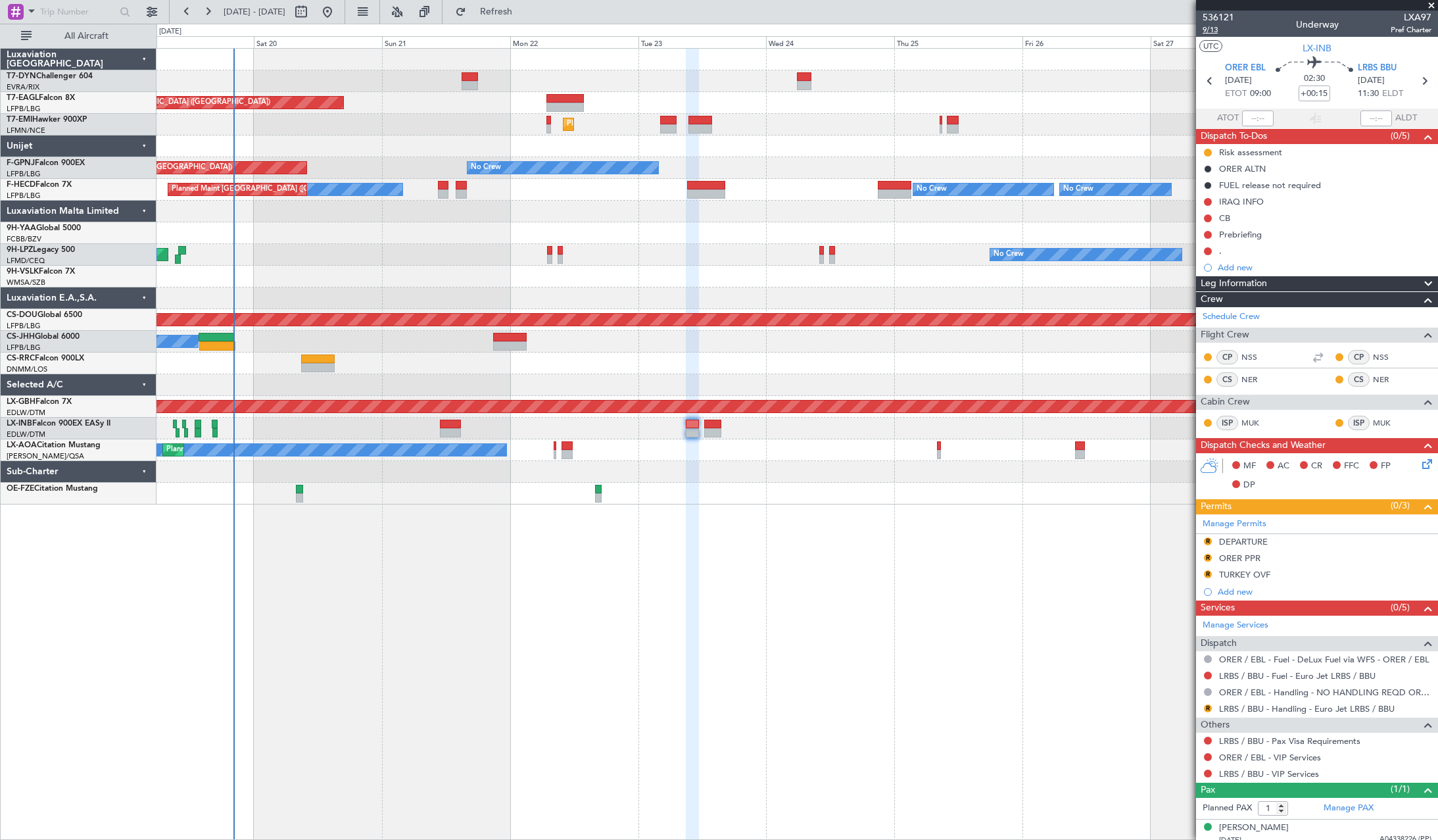
click at [1220, 26] on span "9/13" at bounding box center [1218, 30] width 32 height 11
click at [522, 19] on button "Refresh" at bounding box center [488, 12] width 79 height 21
click at [1200, 30] on div "536121 9/13 Underway LXA97 Pref Charter" at bounding box center [1317, 24] width 242 height 26
click at [1203, 29] on span "9/13" at bounding box center [1218, 30] width 32 height 11
click at [1216, 13] on span "536121" at bounding box center [1218, 17] width 32 height 14
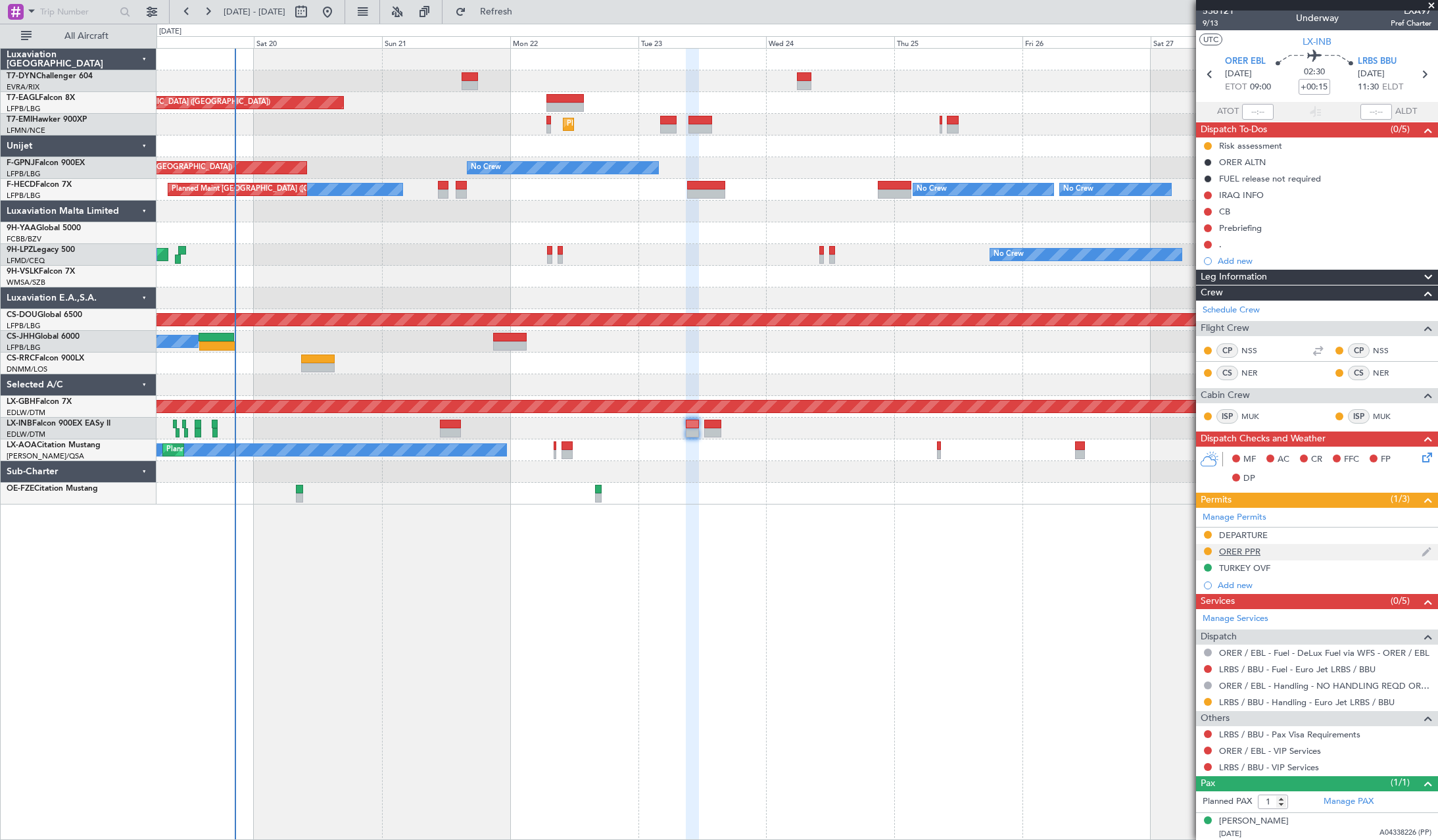
scroll to position [9, 0]
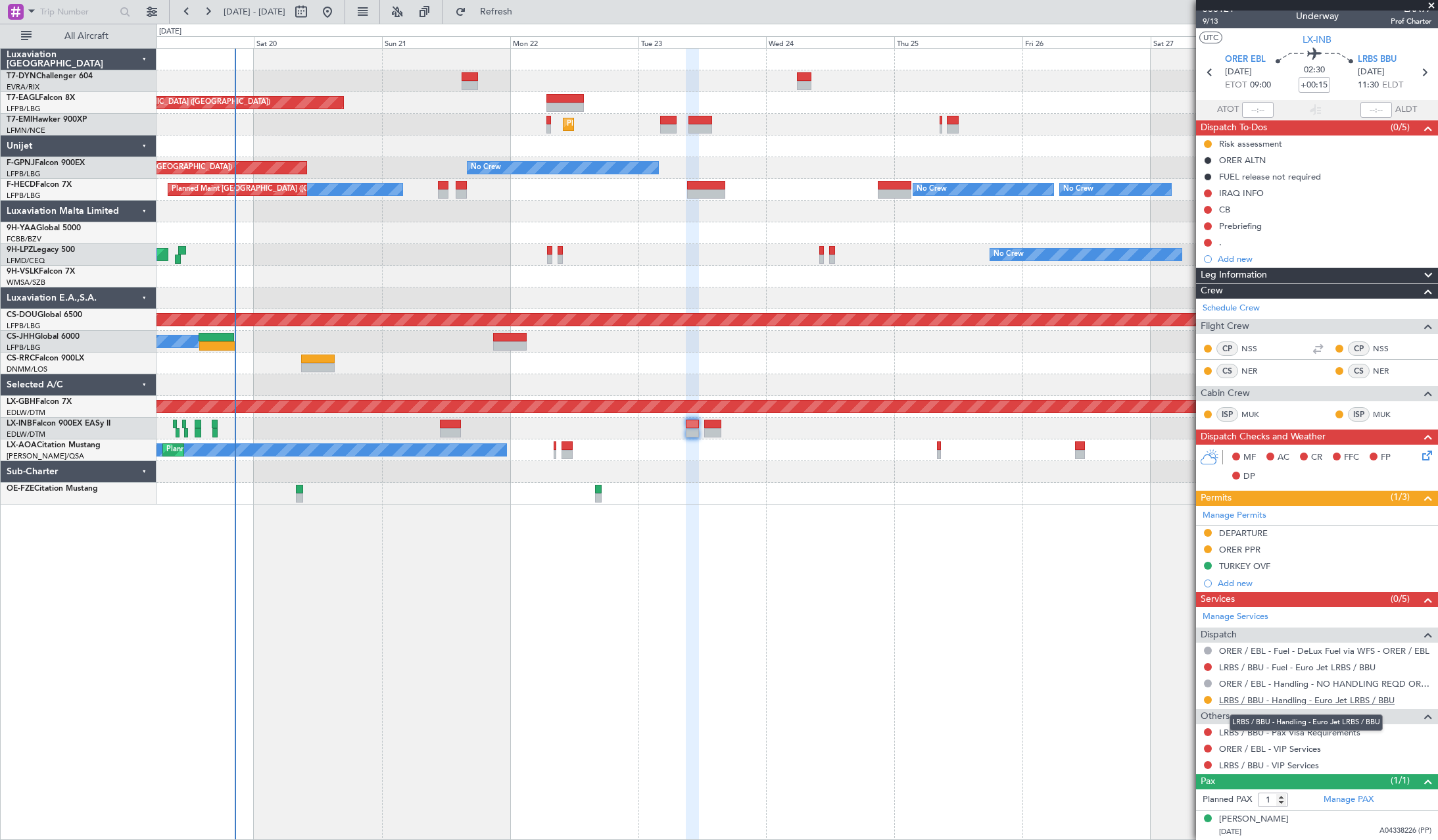
click at [1296, 697] on link "LRBS / BBU - Handling - Euro Jet LRBS / BBU" at bounding box center [1307, 700] width 175 height 11
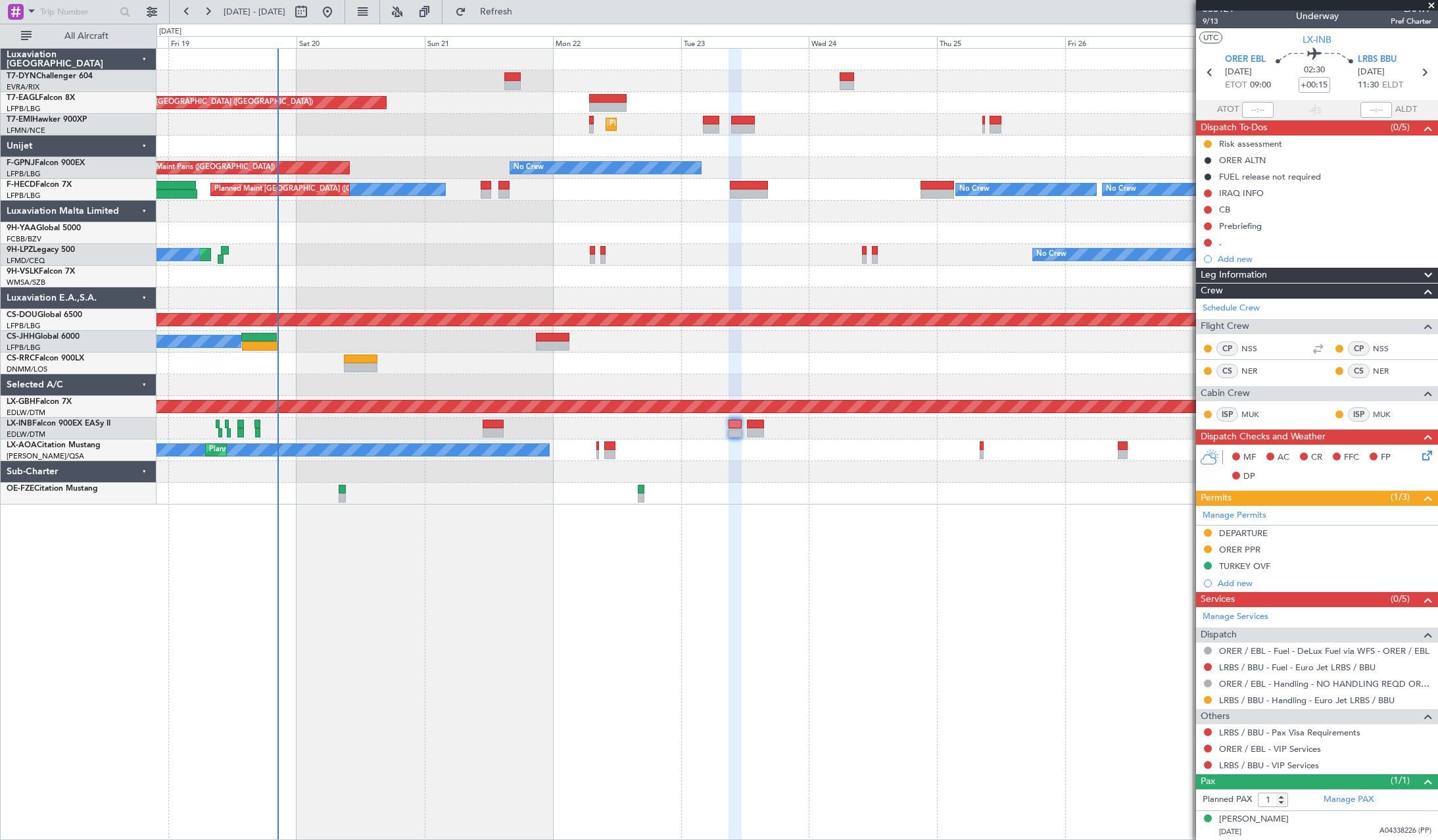
click at [478, 359] on div "Unplanned Maint [GEOGRAPHIC_DATA] (Riga Intl) Grounded [GEOGRAPHIC_DATA] (Al Ma…" at bounding box center [797, 276] width 1281 height 456
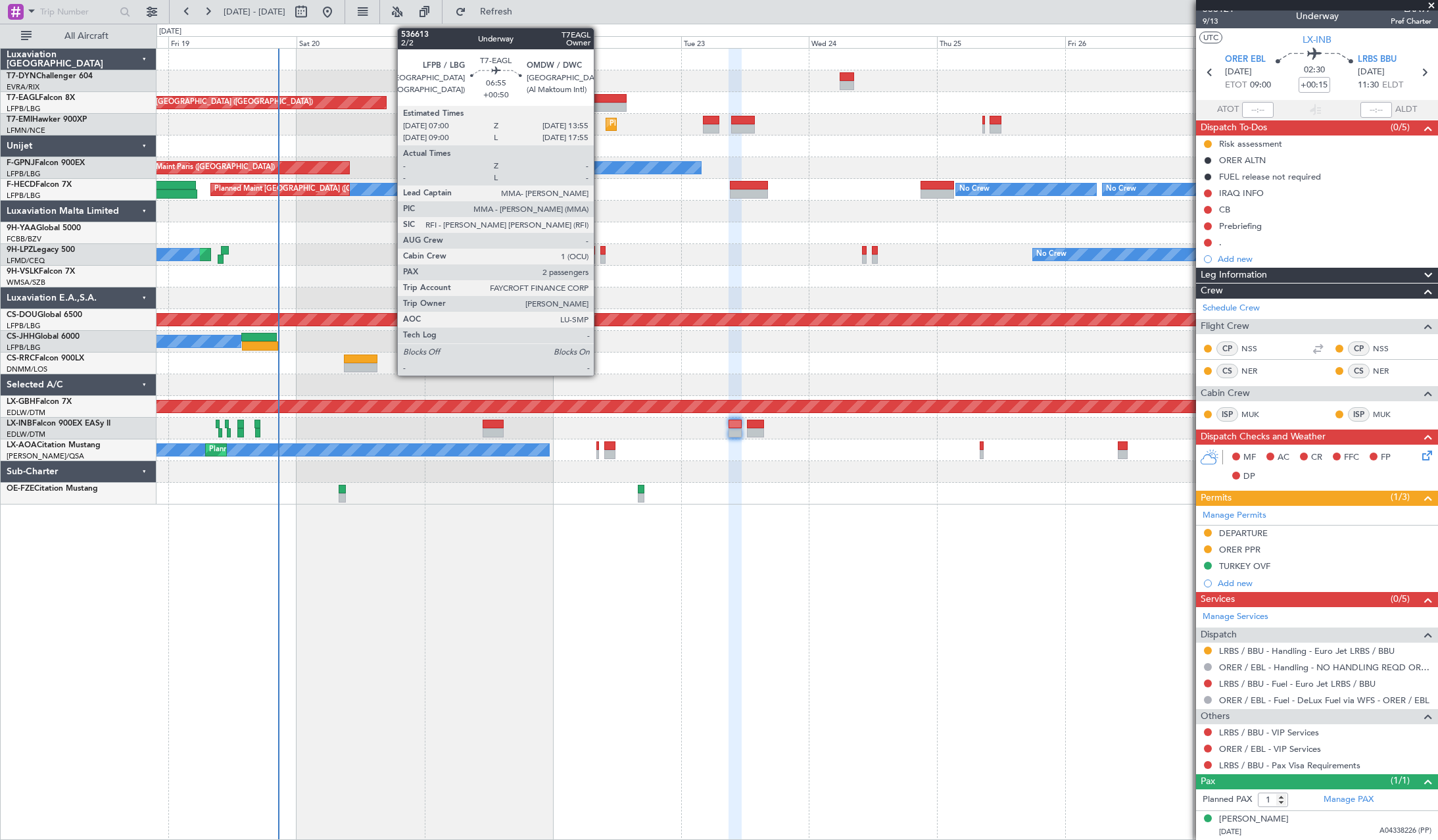
click at [600, 97] on div at bounding box center [608, 98] width 37 height 9
type input "+00:50"
type input "2"
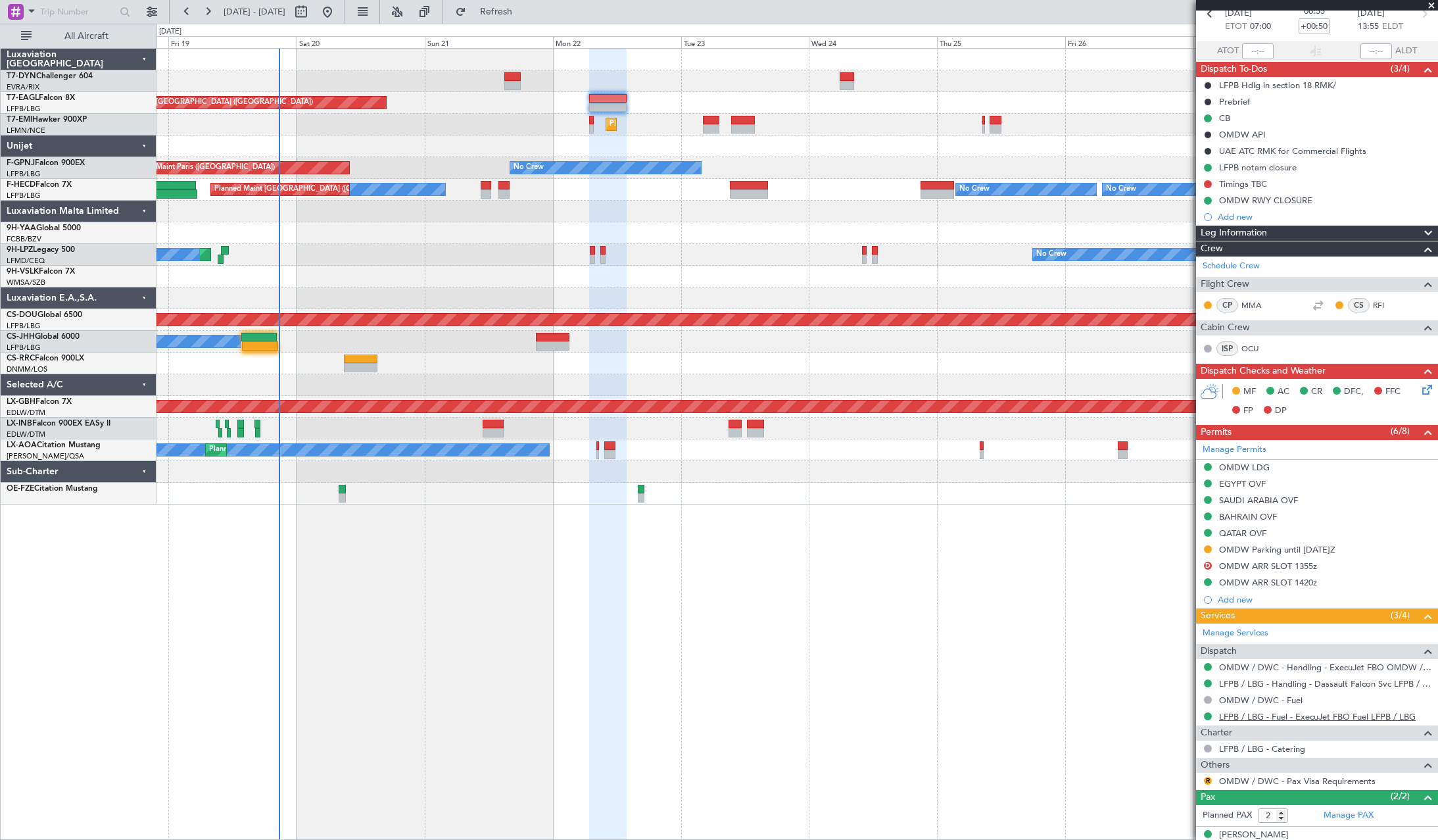
scroll to position [112, 0]
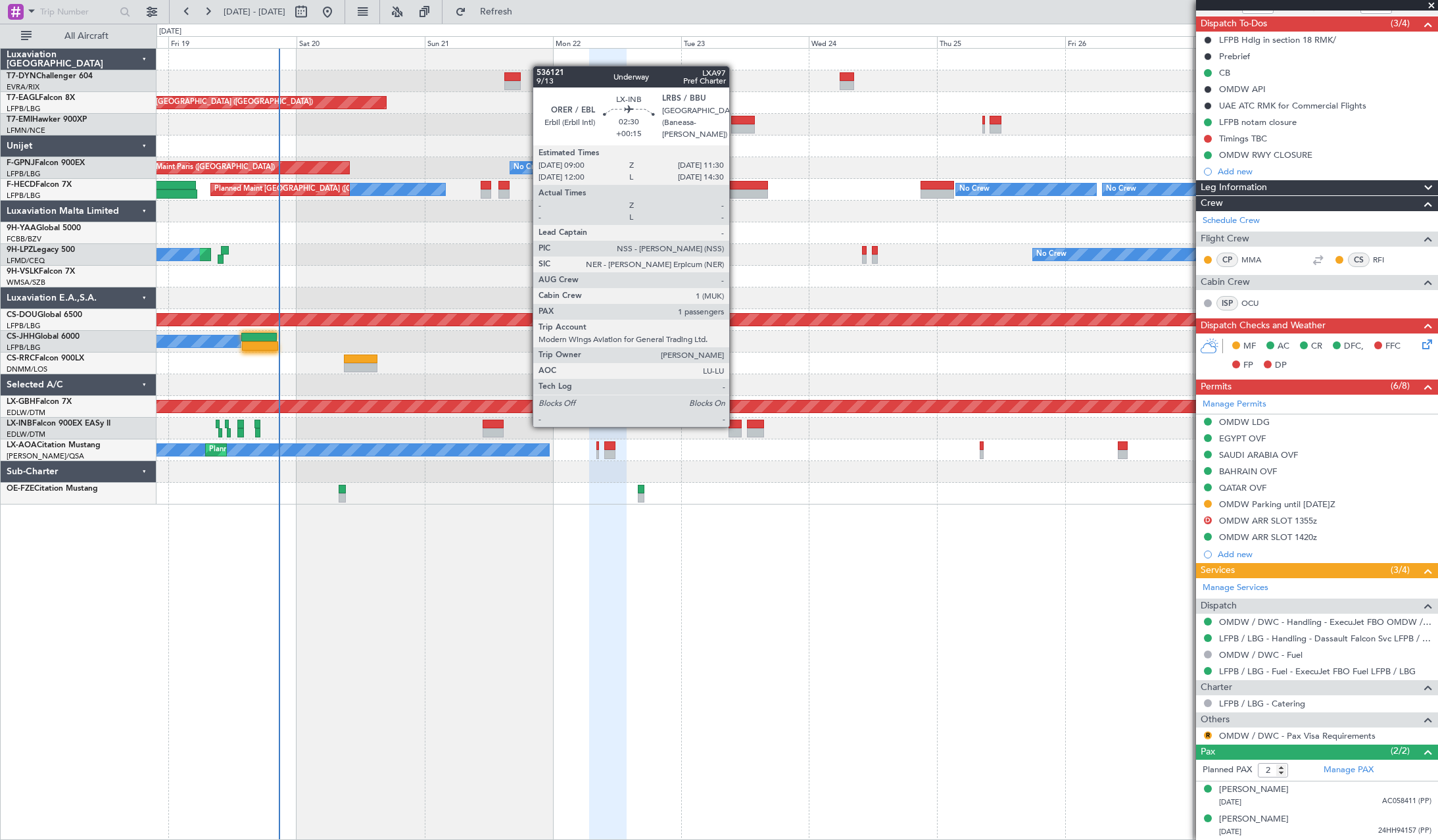
click at [735, 426] on div at bounding box center [735, 423] width 14 height 9
type input "+00:15"
type input "1"
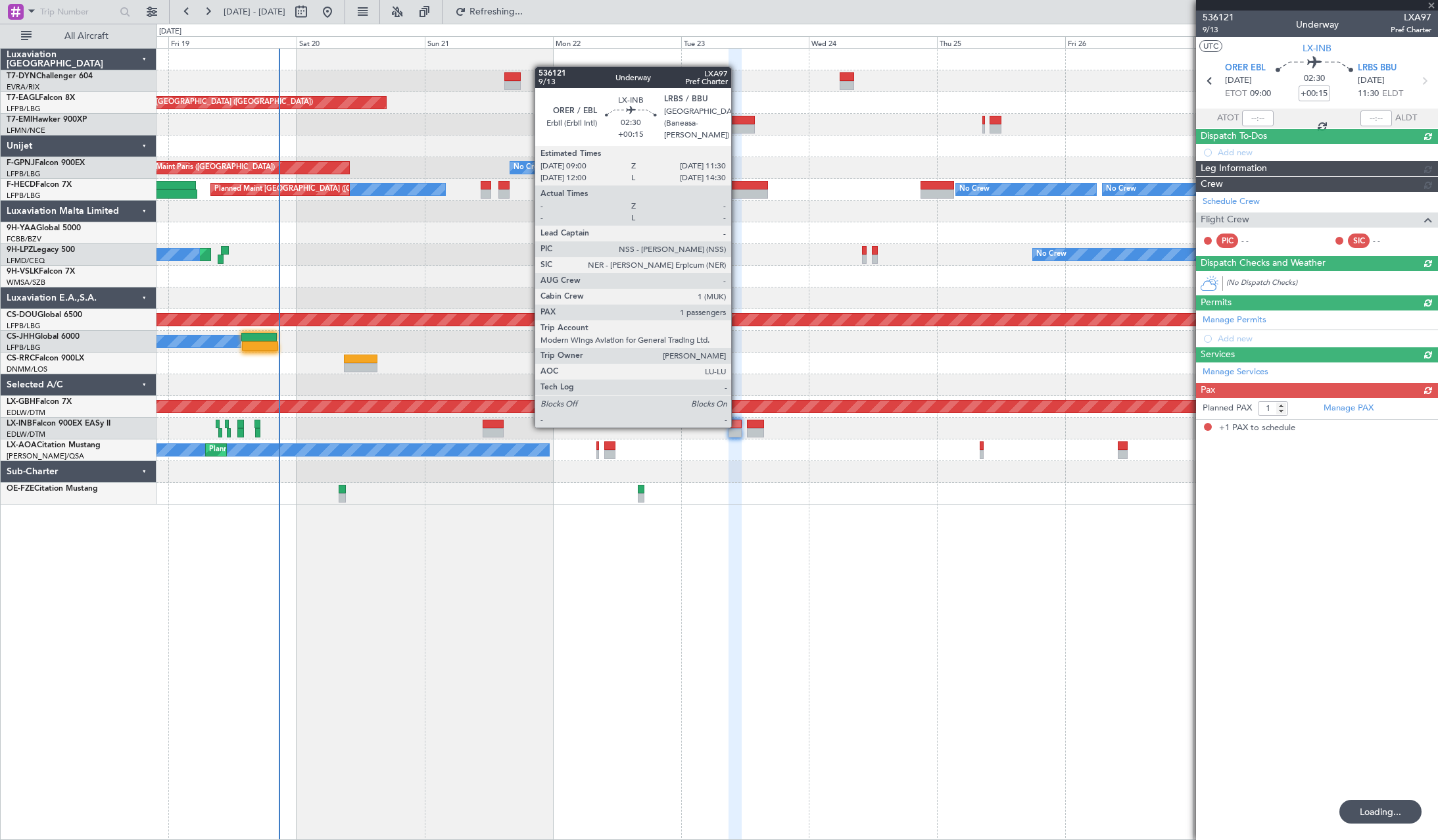
scroll to position [0, 0]
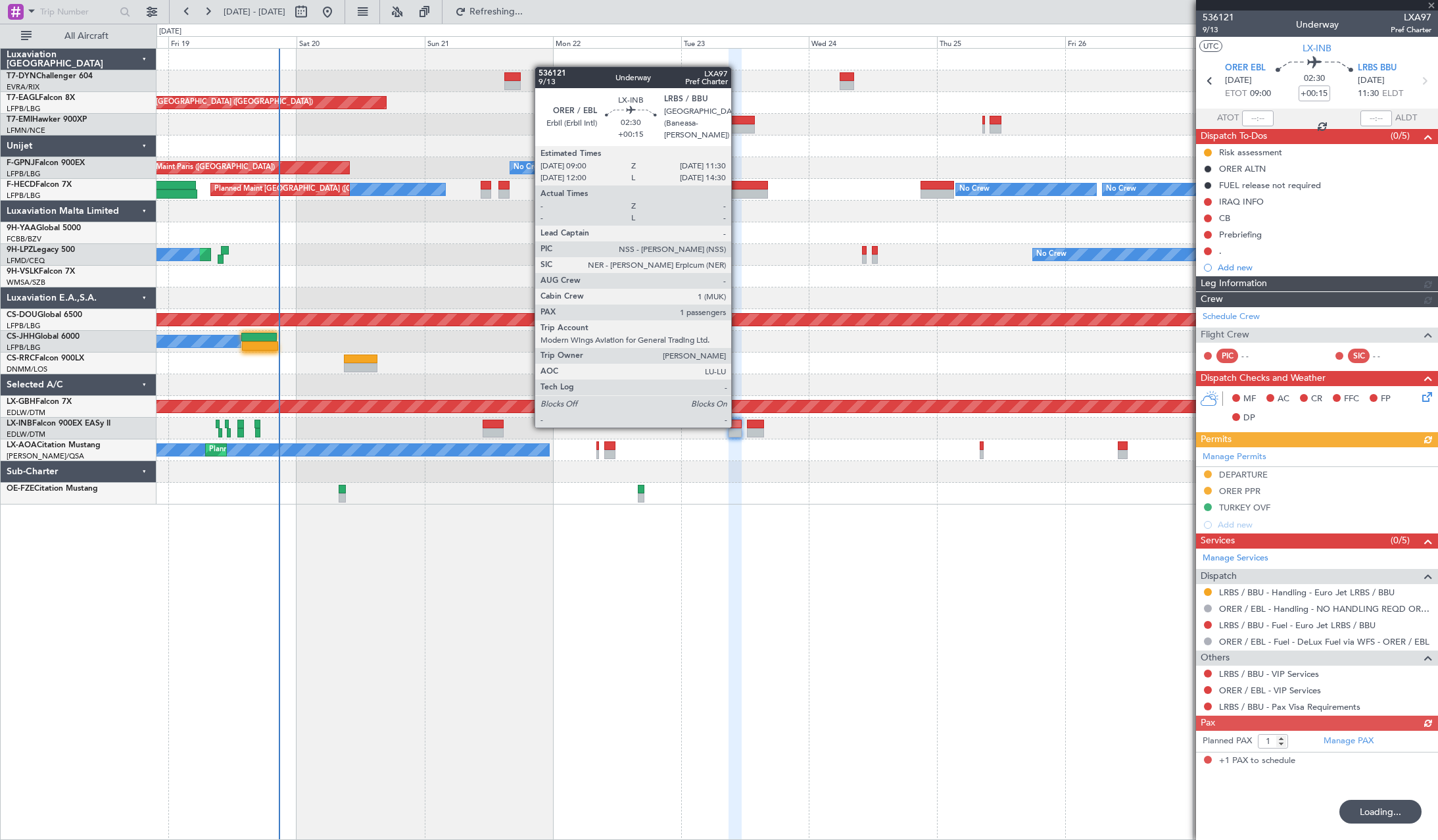
type input "+00:50"
type input "2"
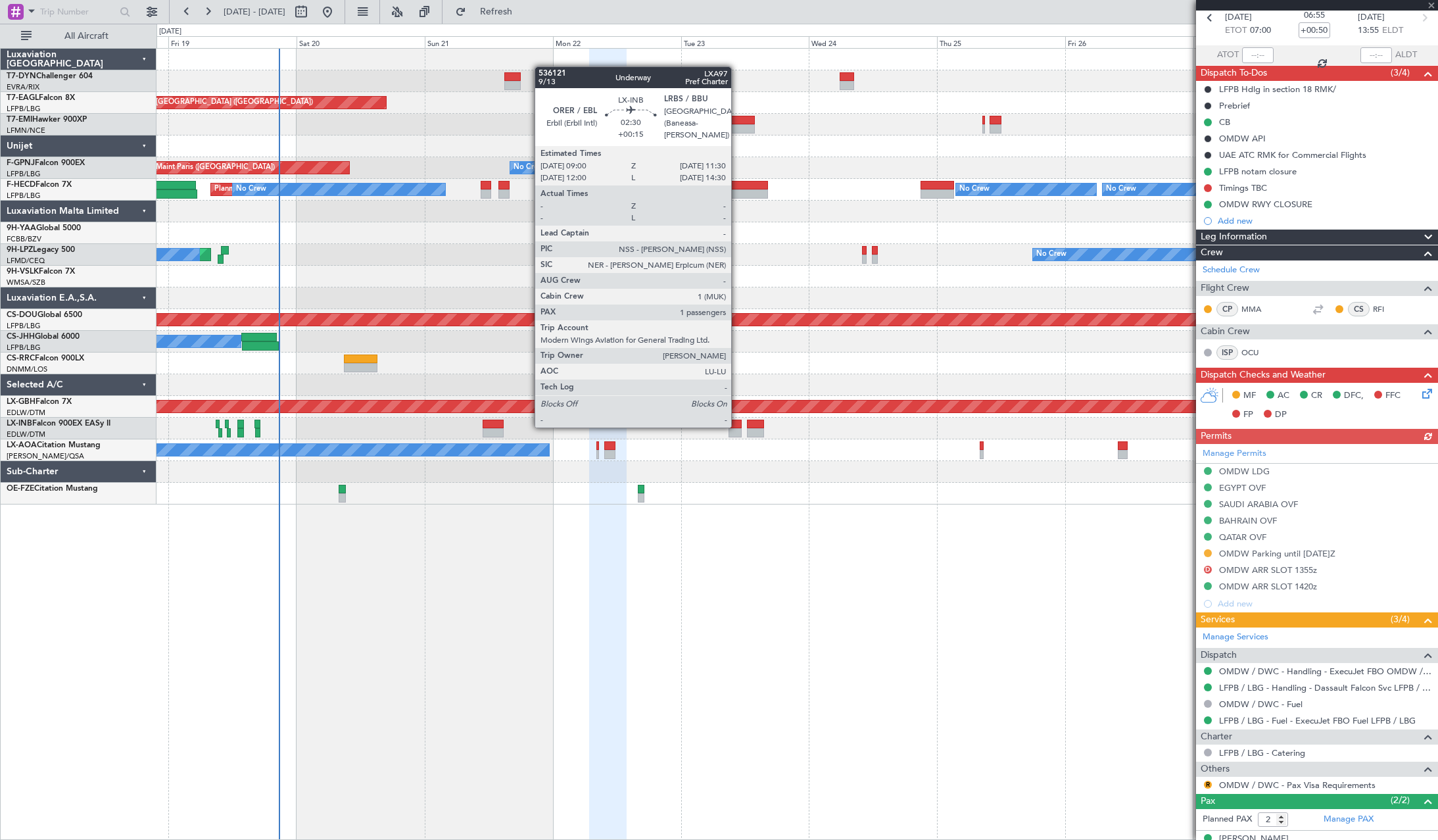
scroll to position [112, 0]
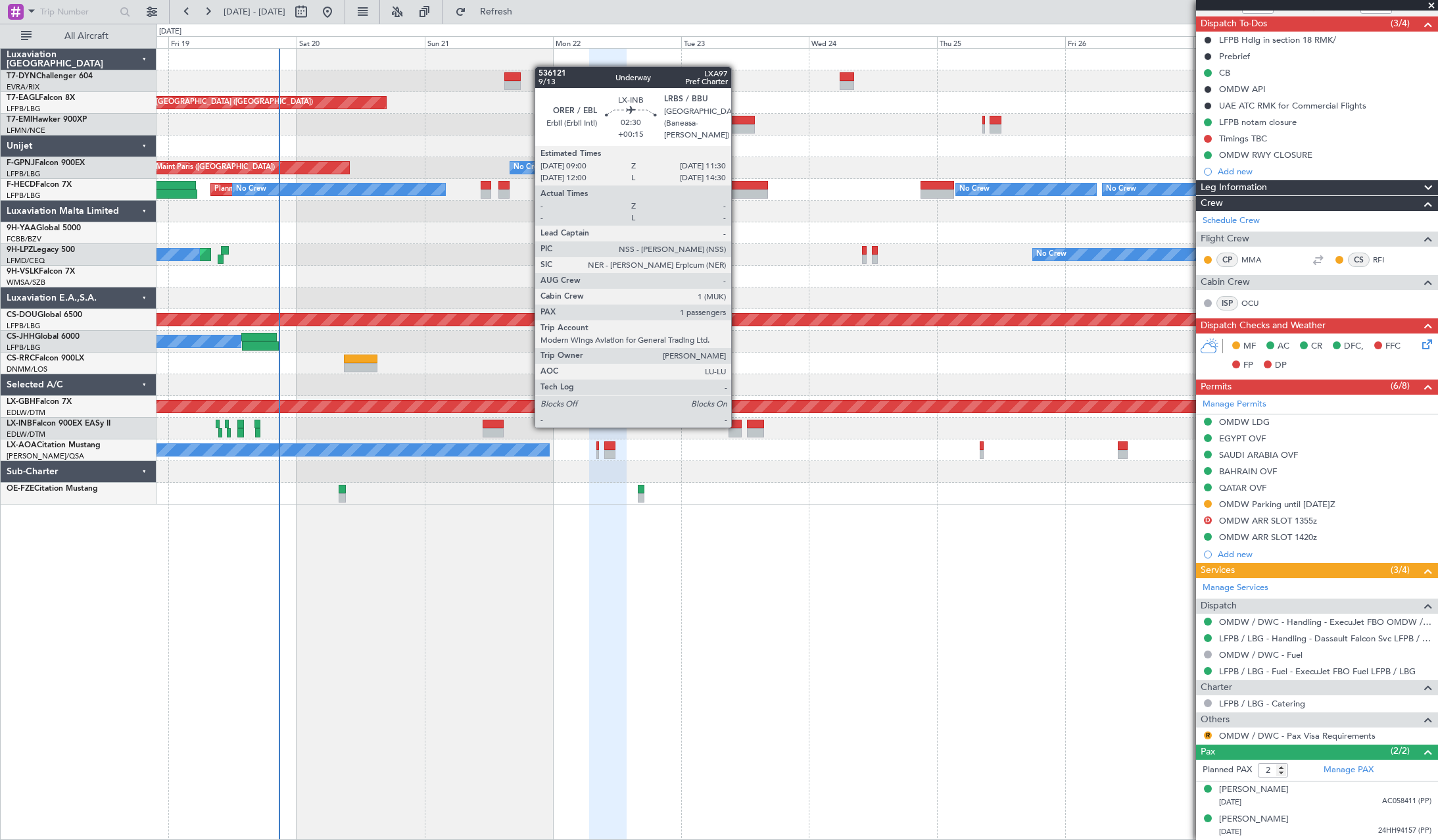
click at [753, 478] on div at bounding box center [797, 471] width 1281 height 22
click at [735, 422] on div at bounding box center [735, 423] width 14 height 9
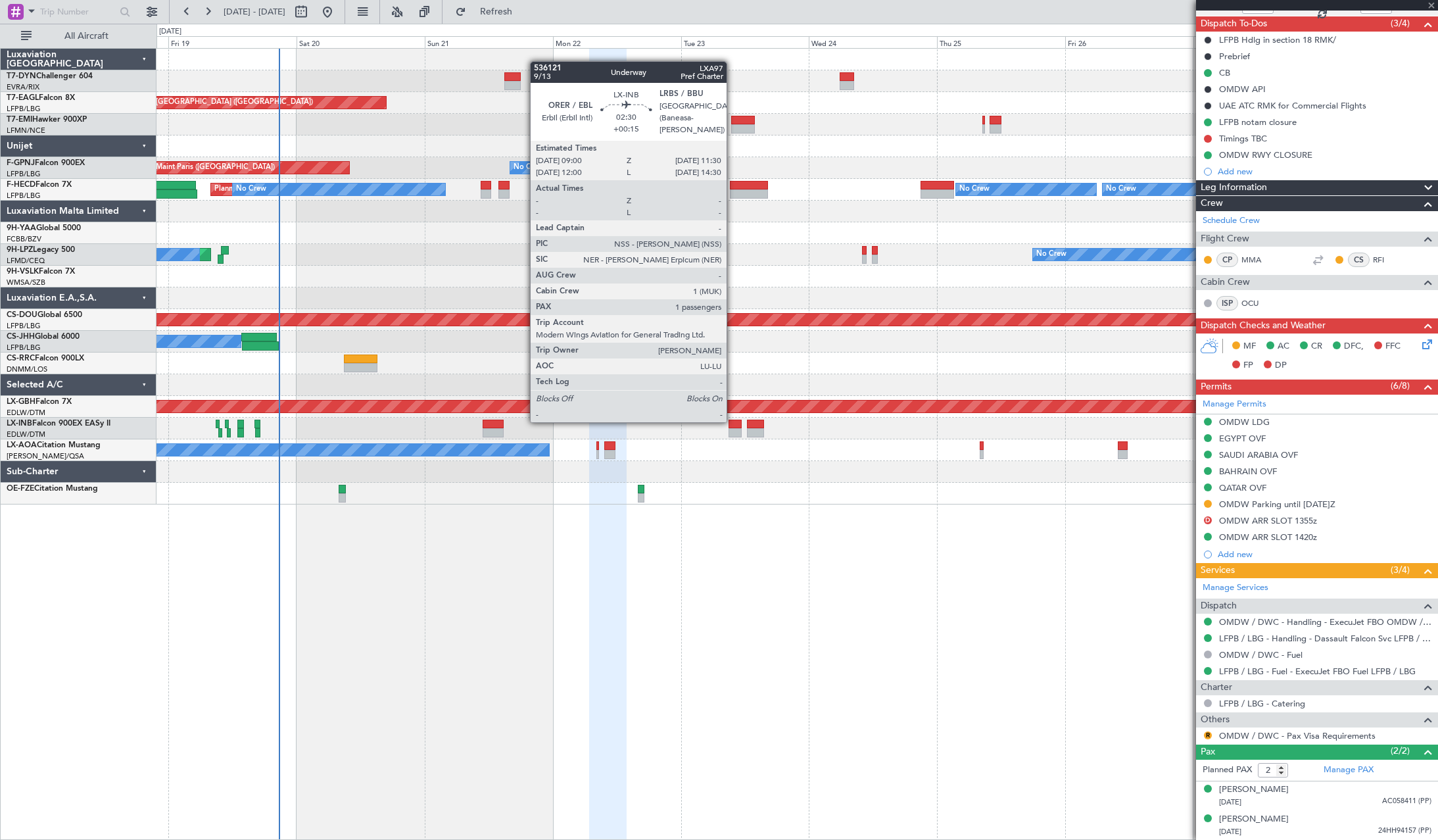
type input "+00:15"
type input "1"
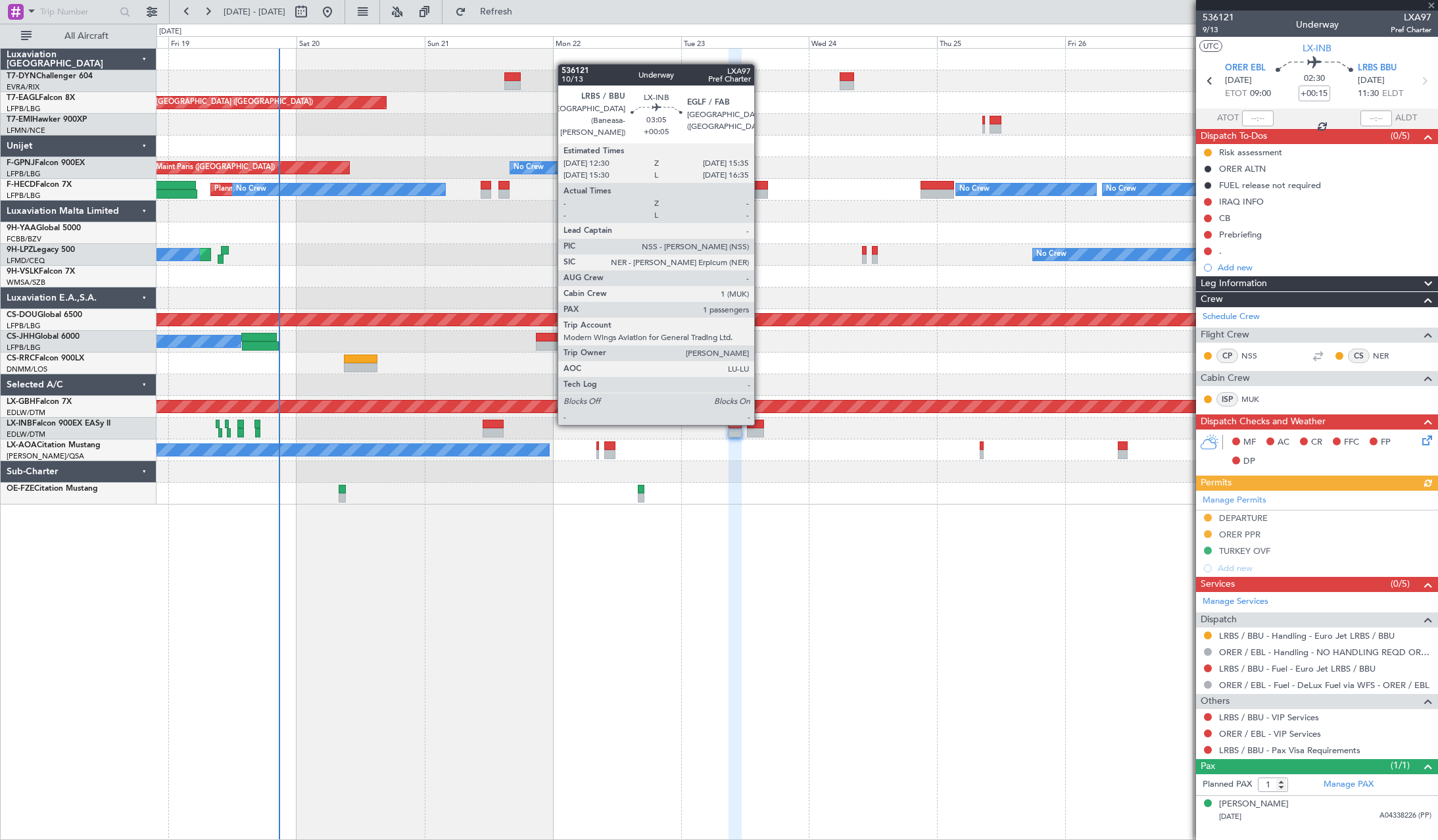
click at [760, 423] on div at bounding box center [755, 423] width 17 height 9
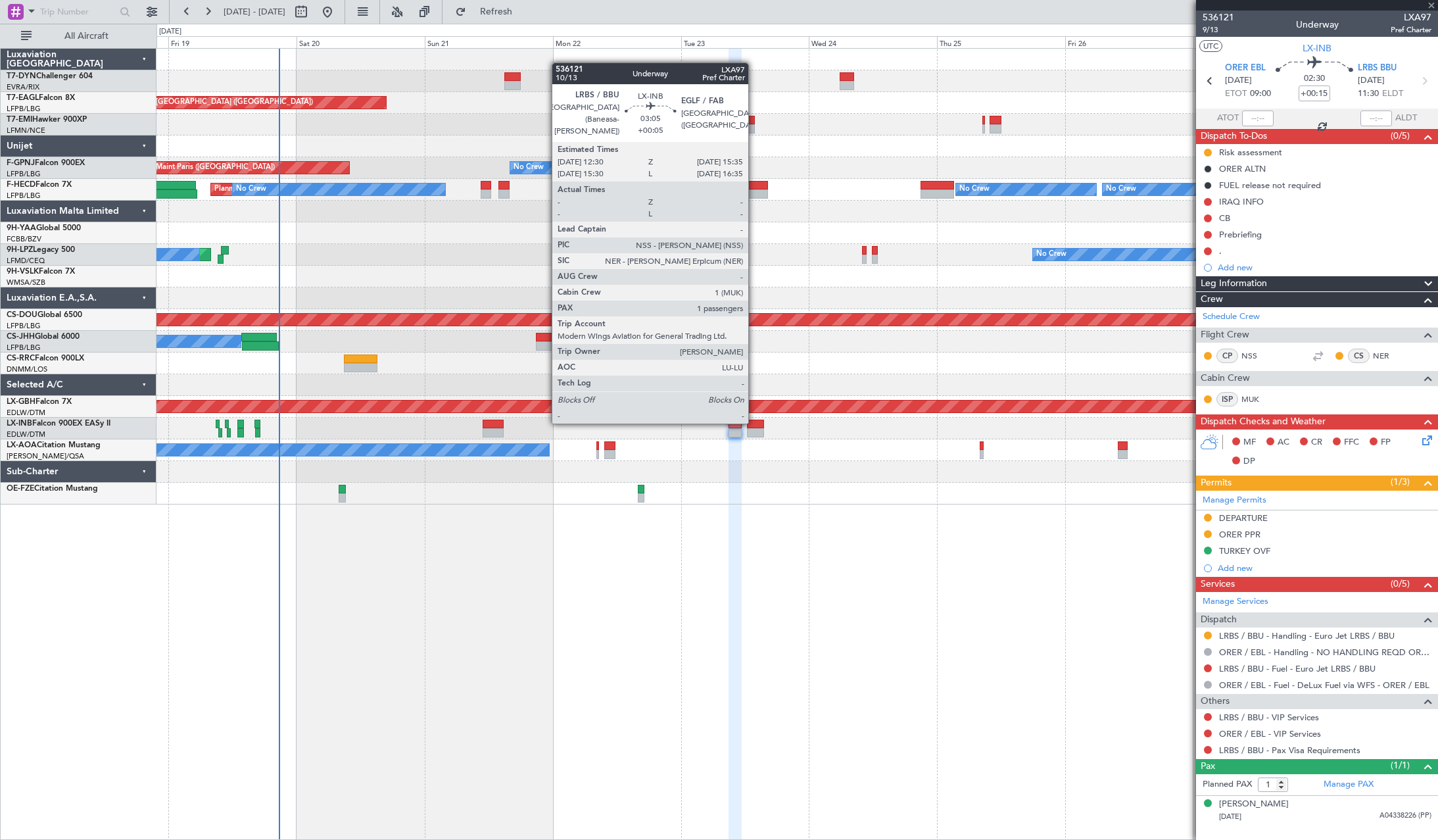
type input "+00:05"
